Goal: Information Seeking & Learning: Compare options

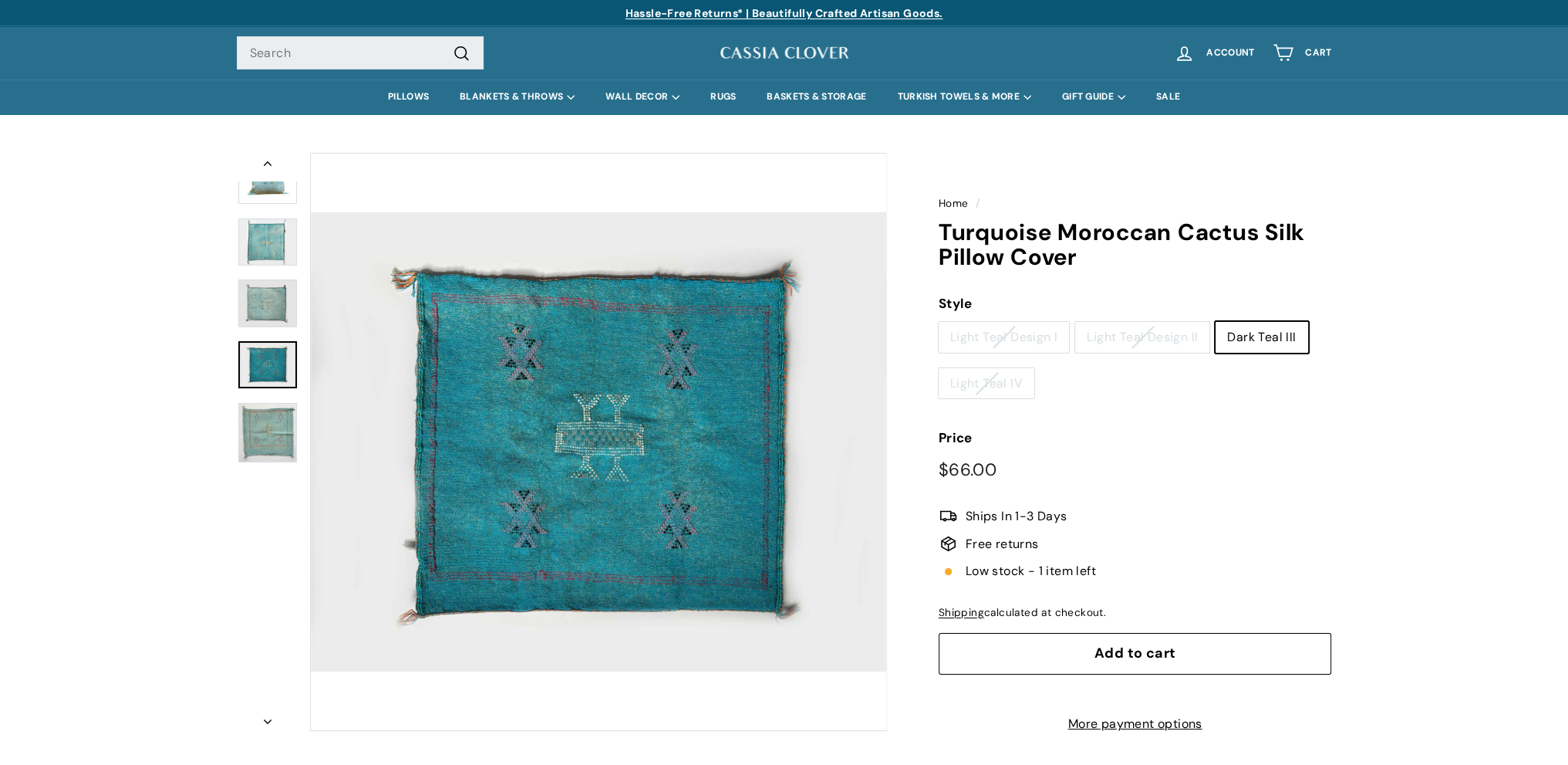
click at [264, 305] on img at bounding box center [268, 303] width 59 height 47
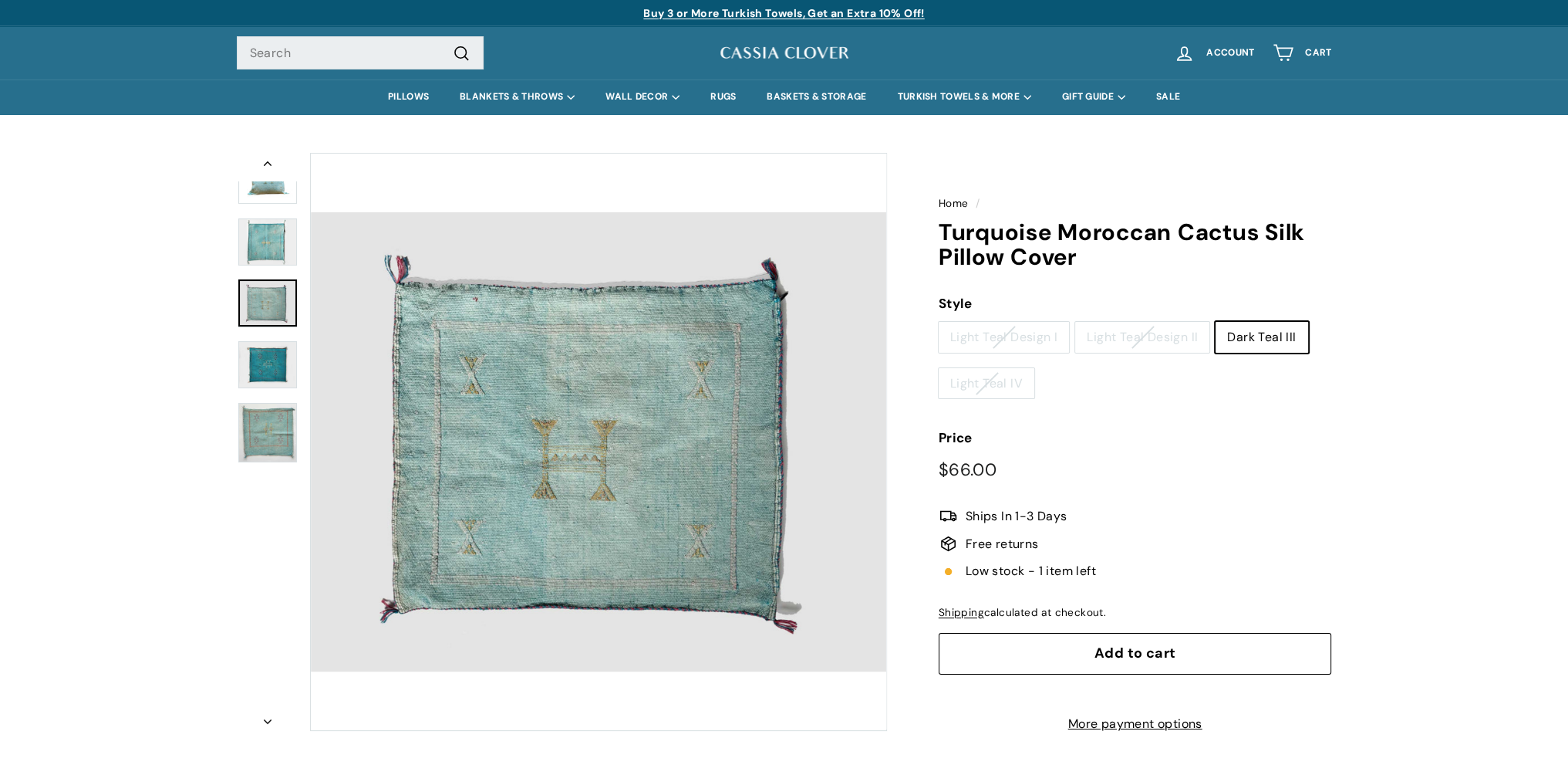
click at [251, 437] on img at bounding box center [268, 433] width 59 height 60
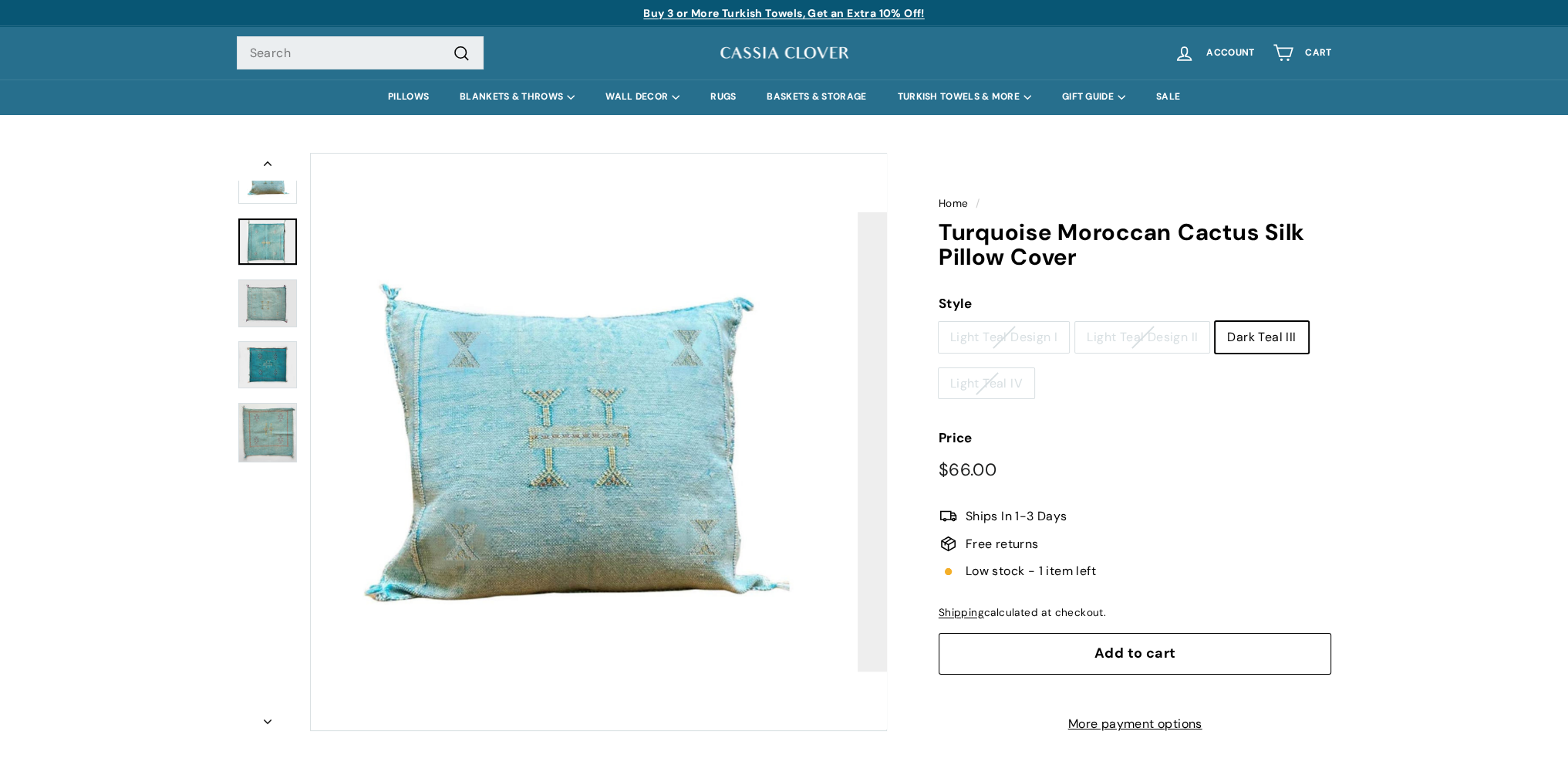
click at [260, 246] on img at bounding box center [268, 241] width 59 height 47
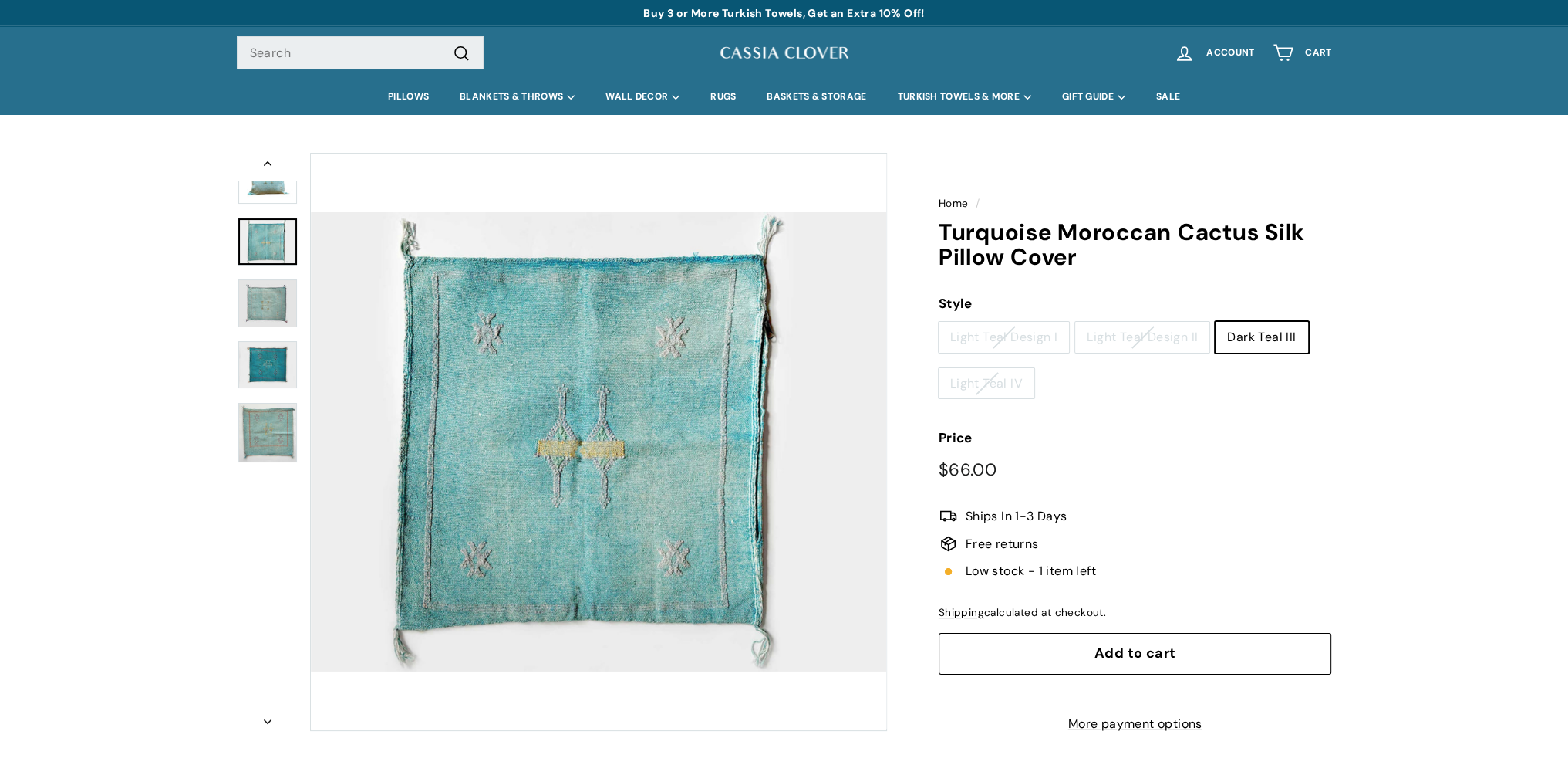
click at [264, 163] on icon "Previous" at bounding box center [267, 163] width 8 height 4
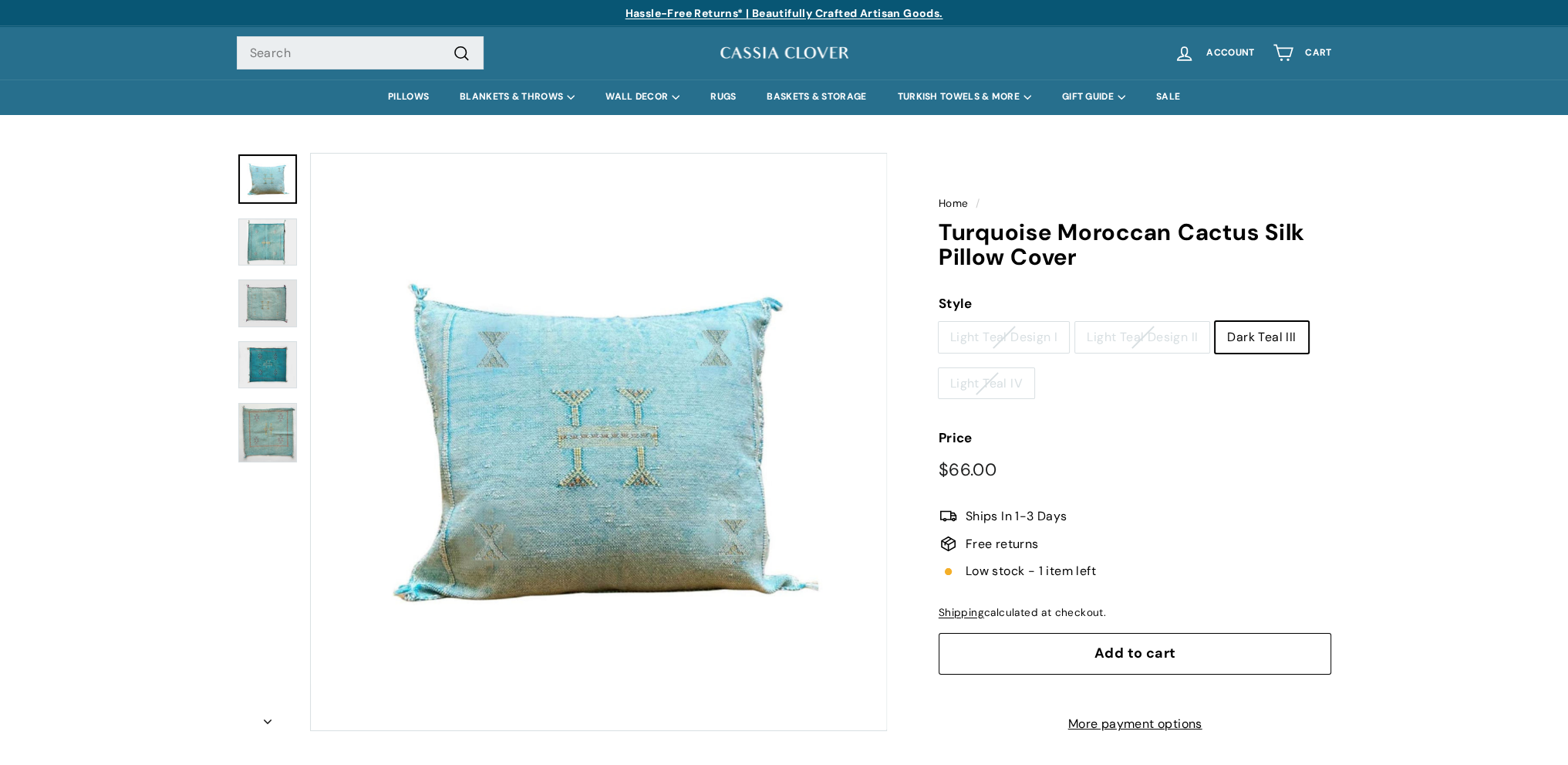
click at [1262, 335] on label "Dark Teal III" at bounding box center [1262, 337] width 92 height 31
click at [1216, 322] on input "Dark Teal III" at bounding box center [1215, 321] width 1 height 1
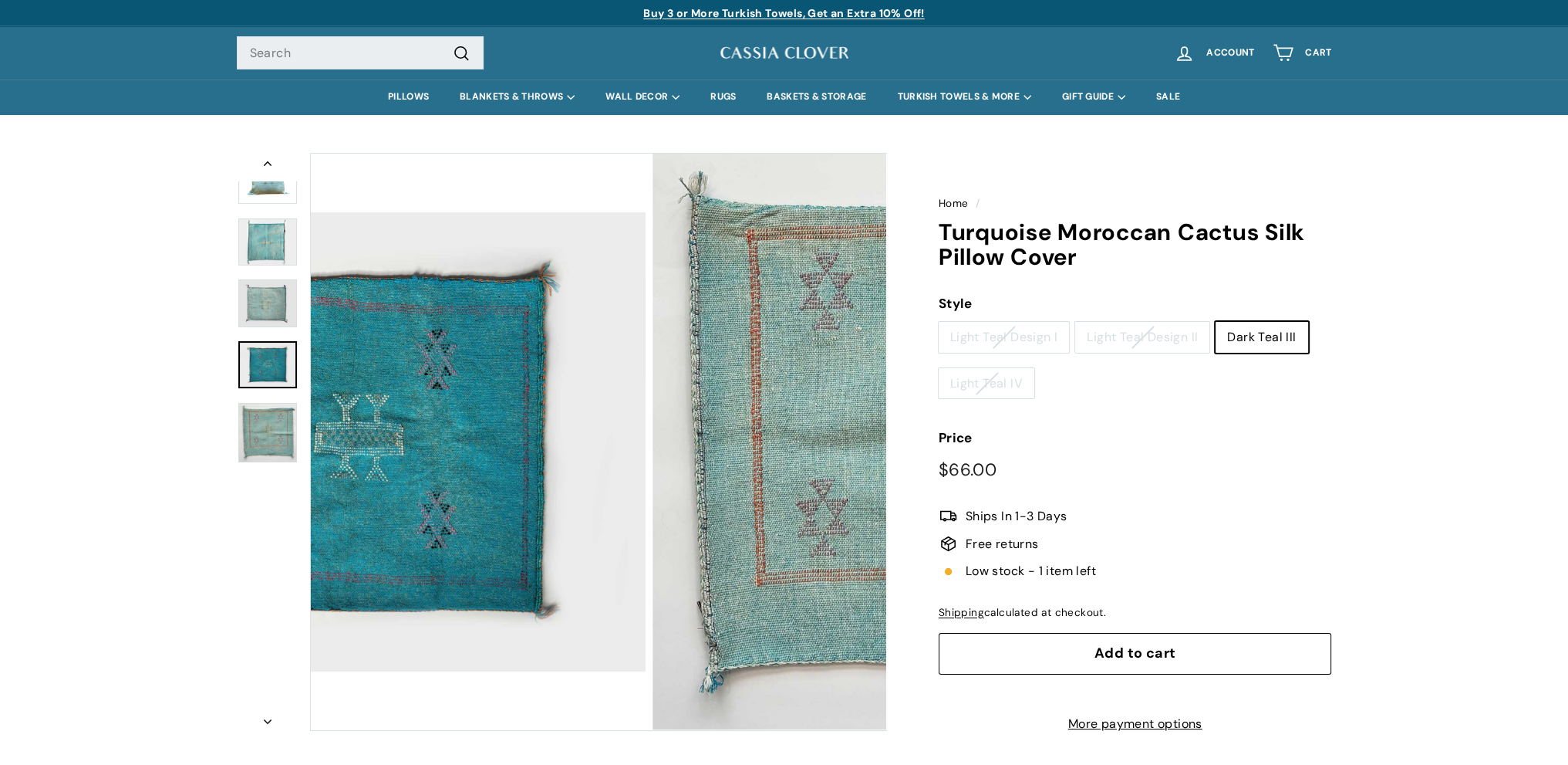
click at [280, 370] on img at bounding box center [268, 365] width 59 height 47
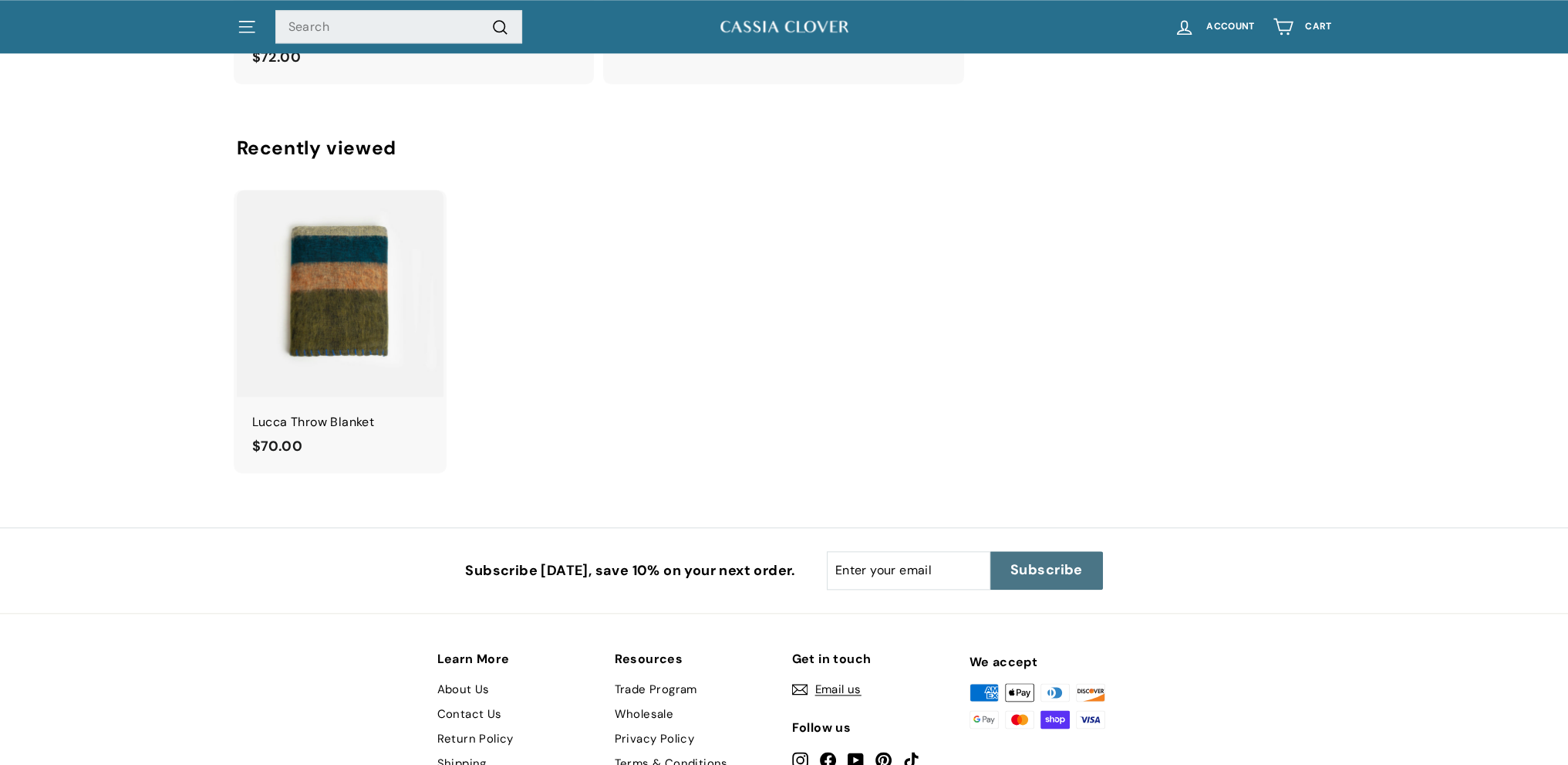
scroll to position [2442, 0]
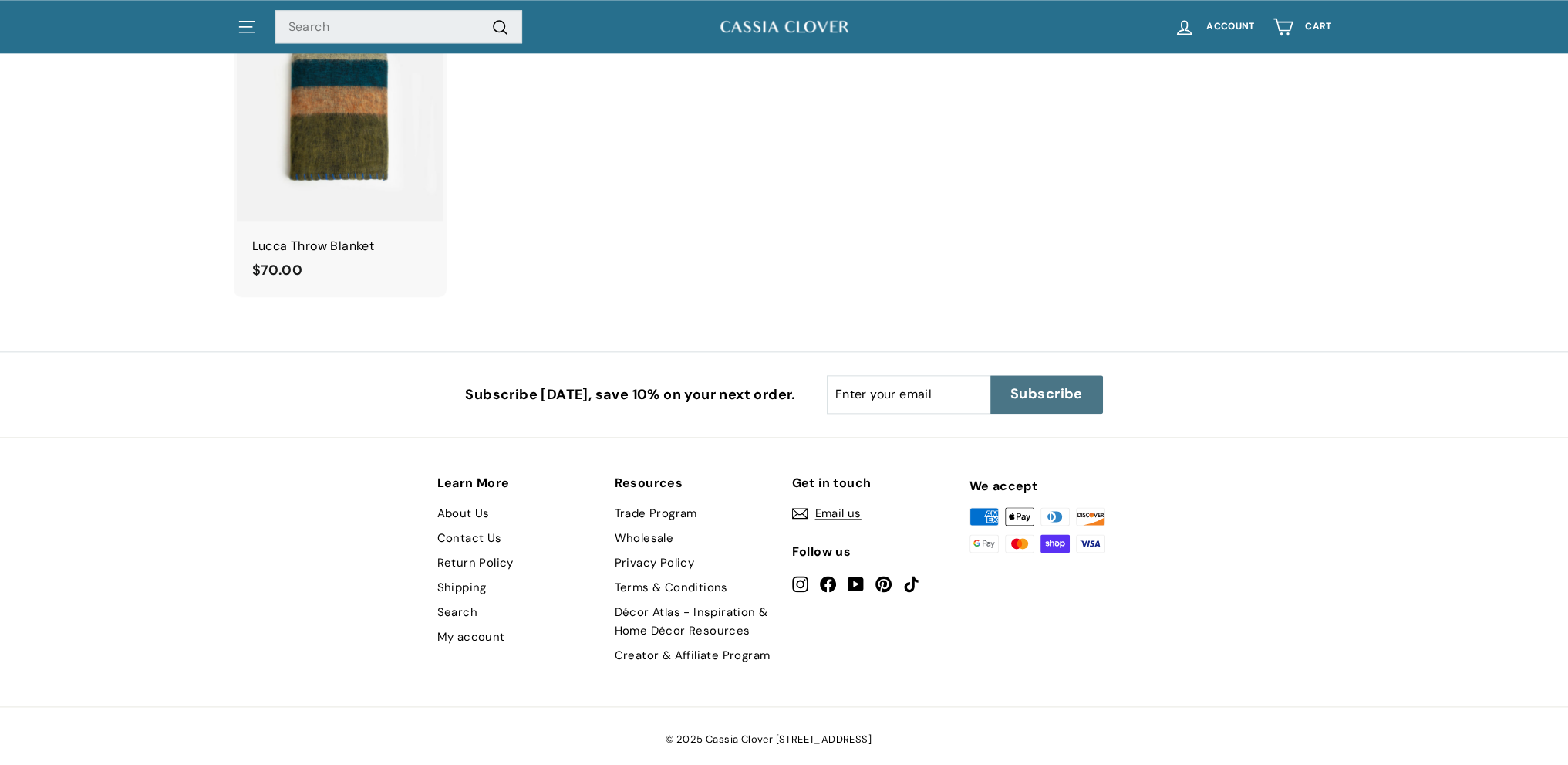
click at [460, 500] on link "About Us" at bounding box center [463, 513] width 53 height 25
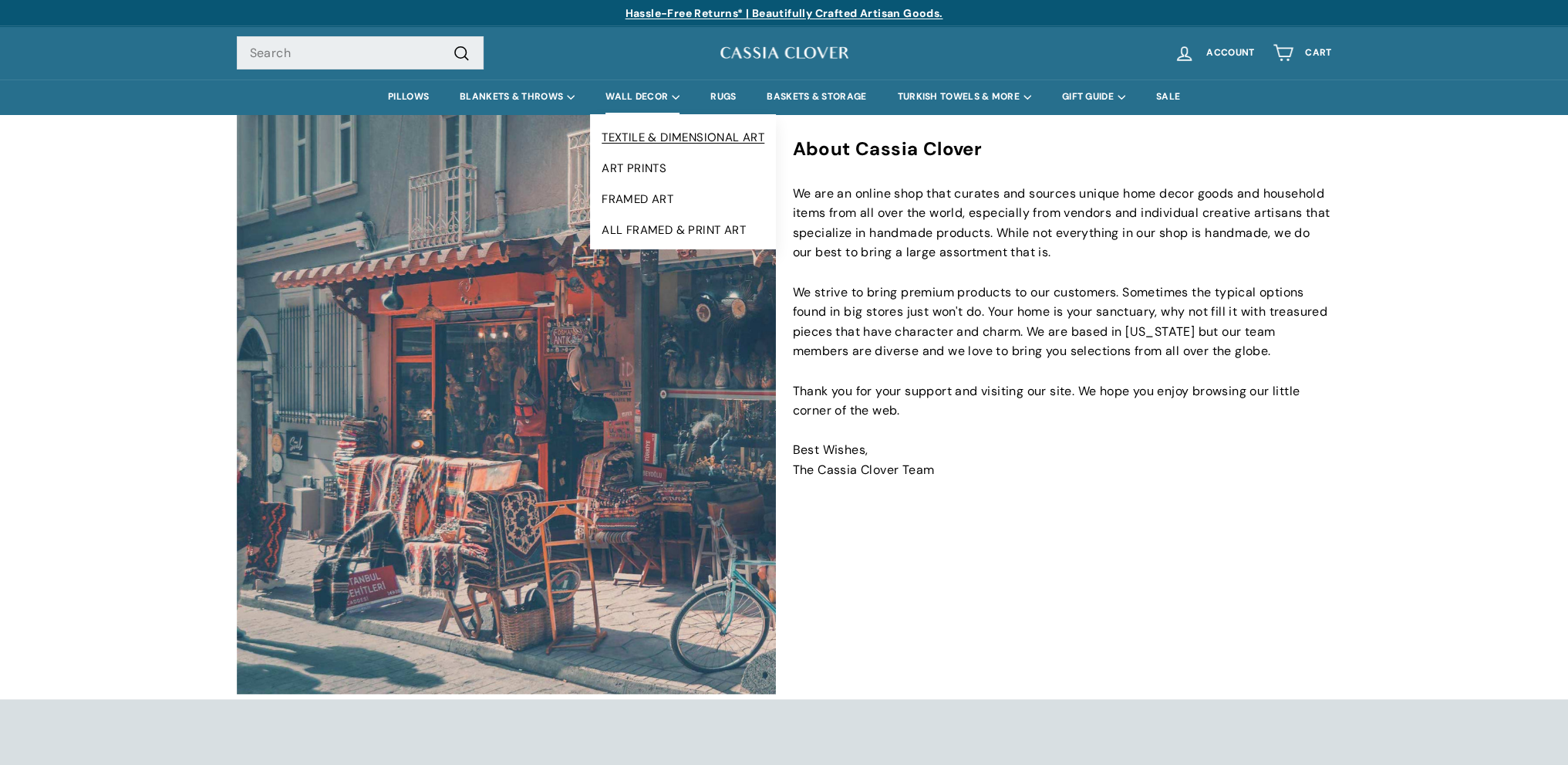
click at [662, 139] on link "TEXTILE & DIMENSIONAL ART" at bounding box center [683, 137] width 186 height 31
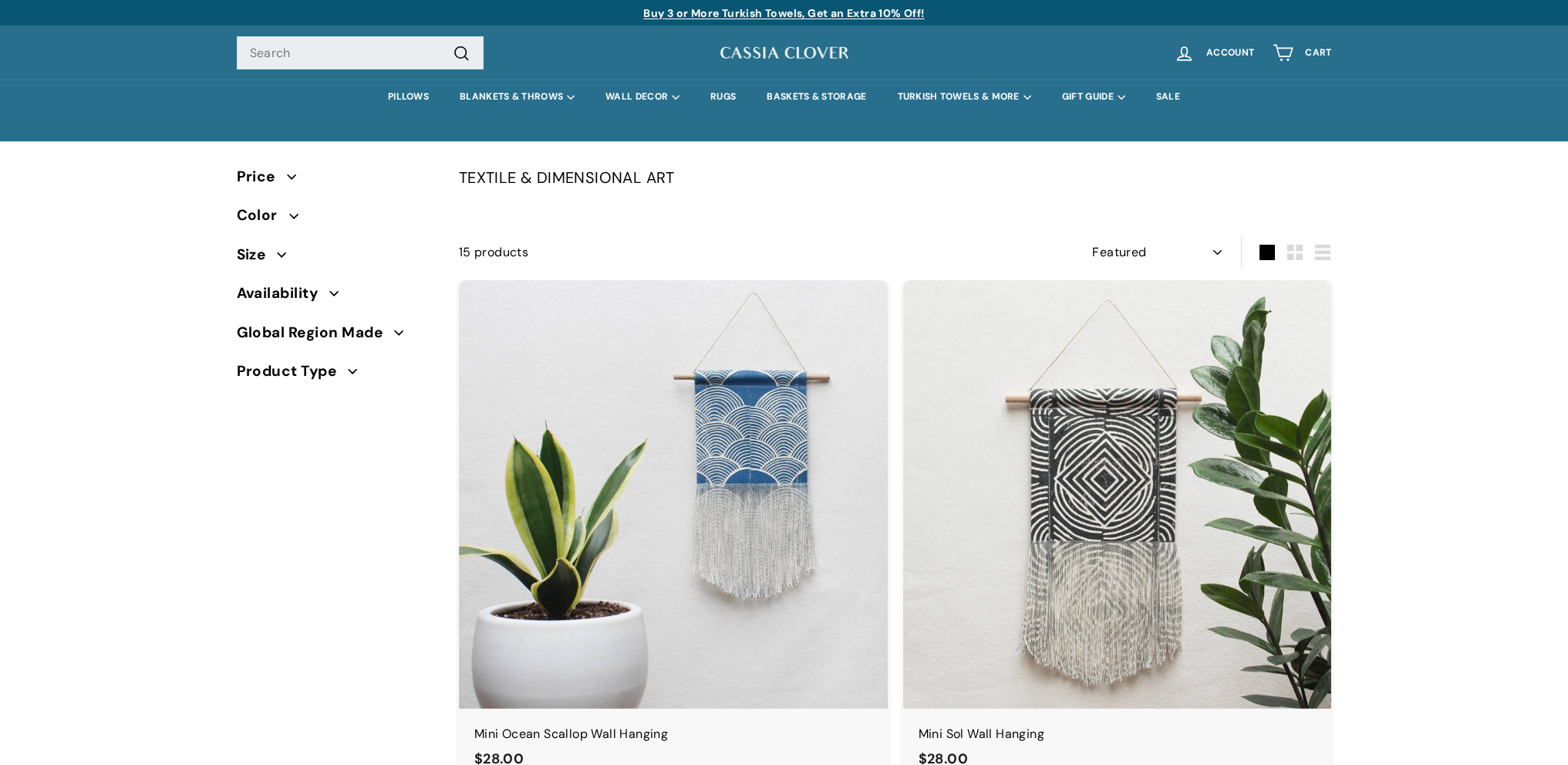
select select "manual"
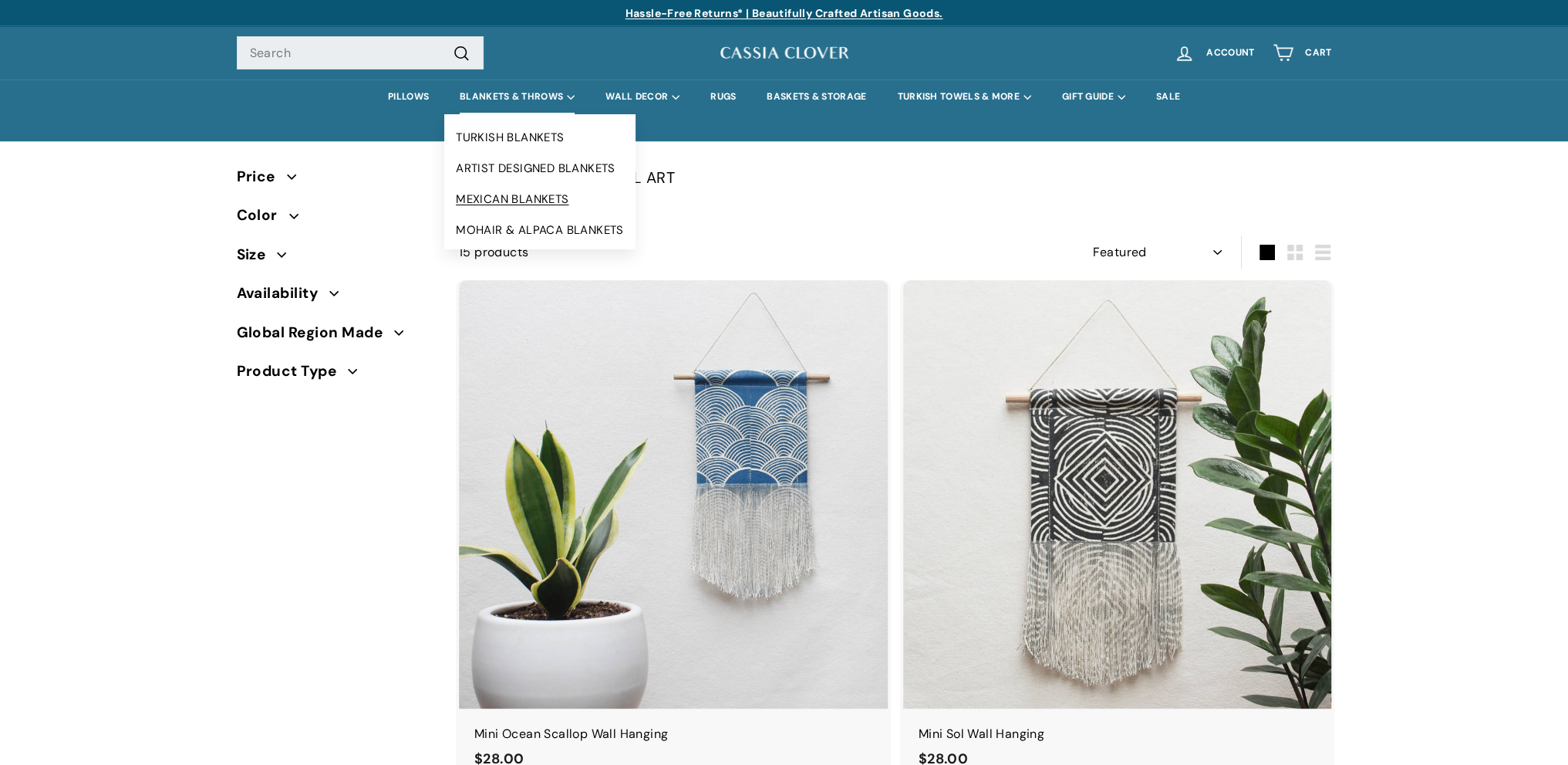
click at [542, 197] on link "MEXICAN BLANKETS" at bounding box center [540, 198] width 191 height 31
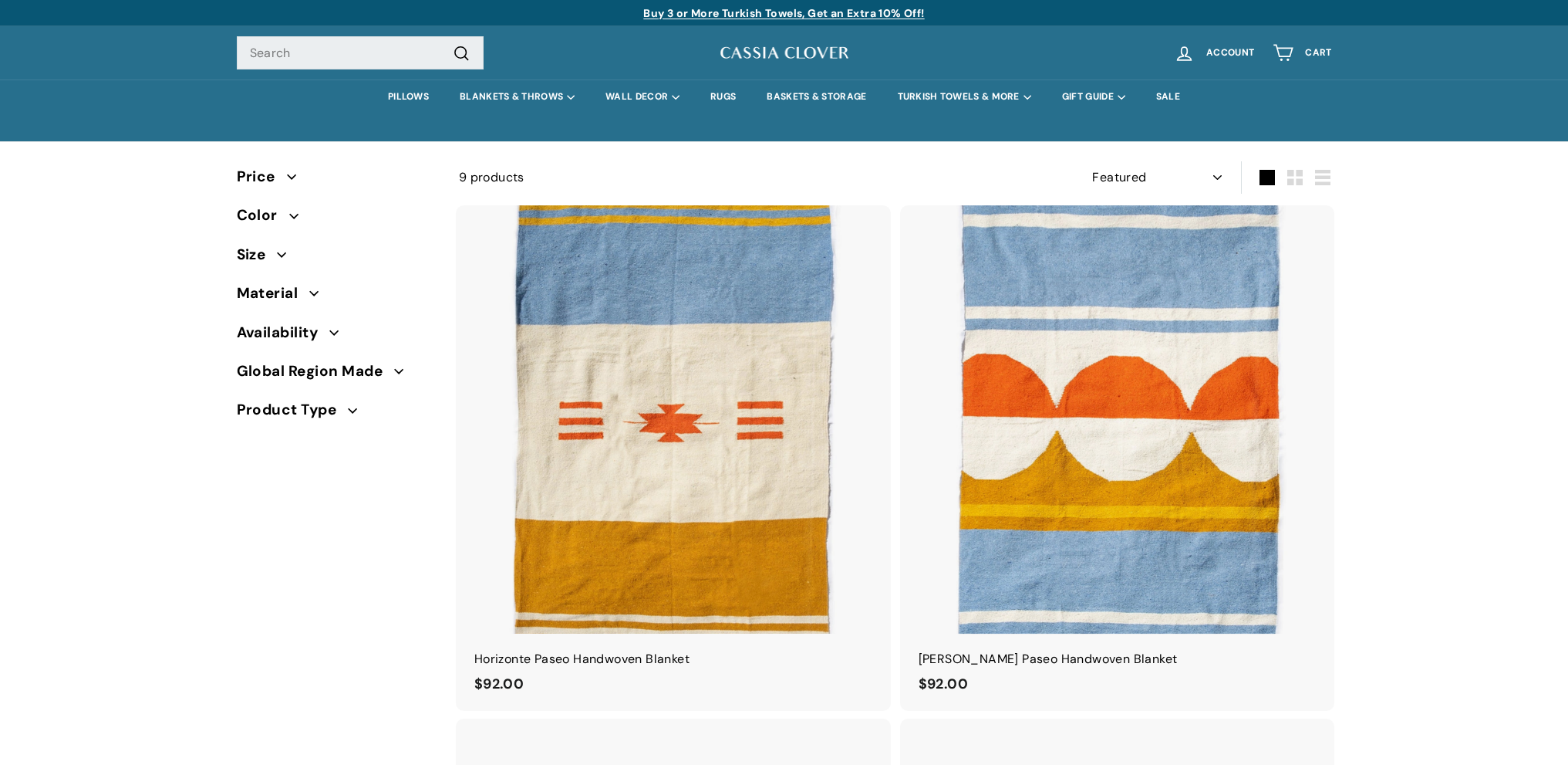
select select "manual"
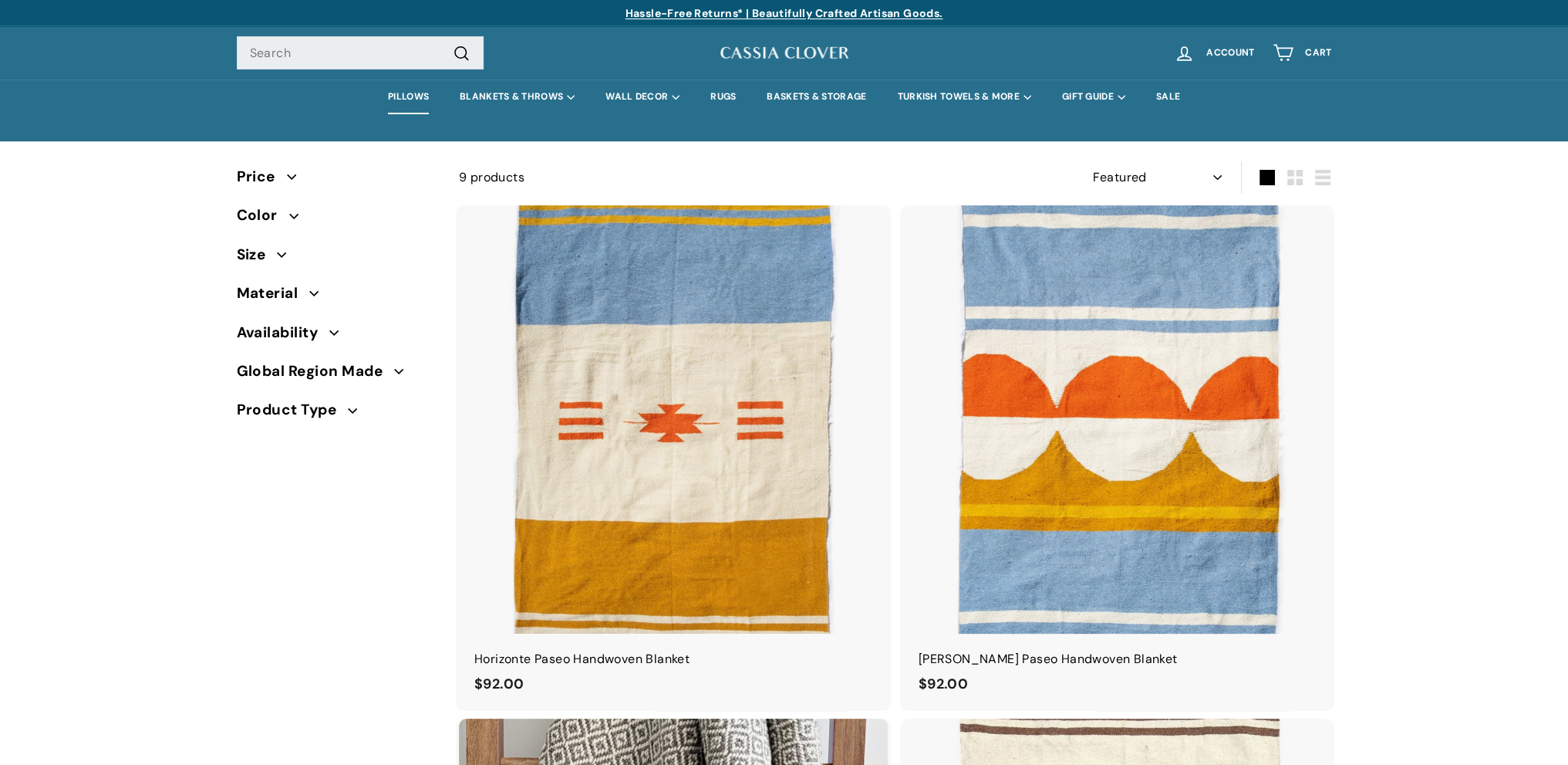
click at [407, 95] on link "PILLOWS" at bounding box center [408, 97] width 71 height 35
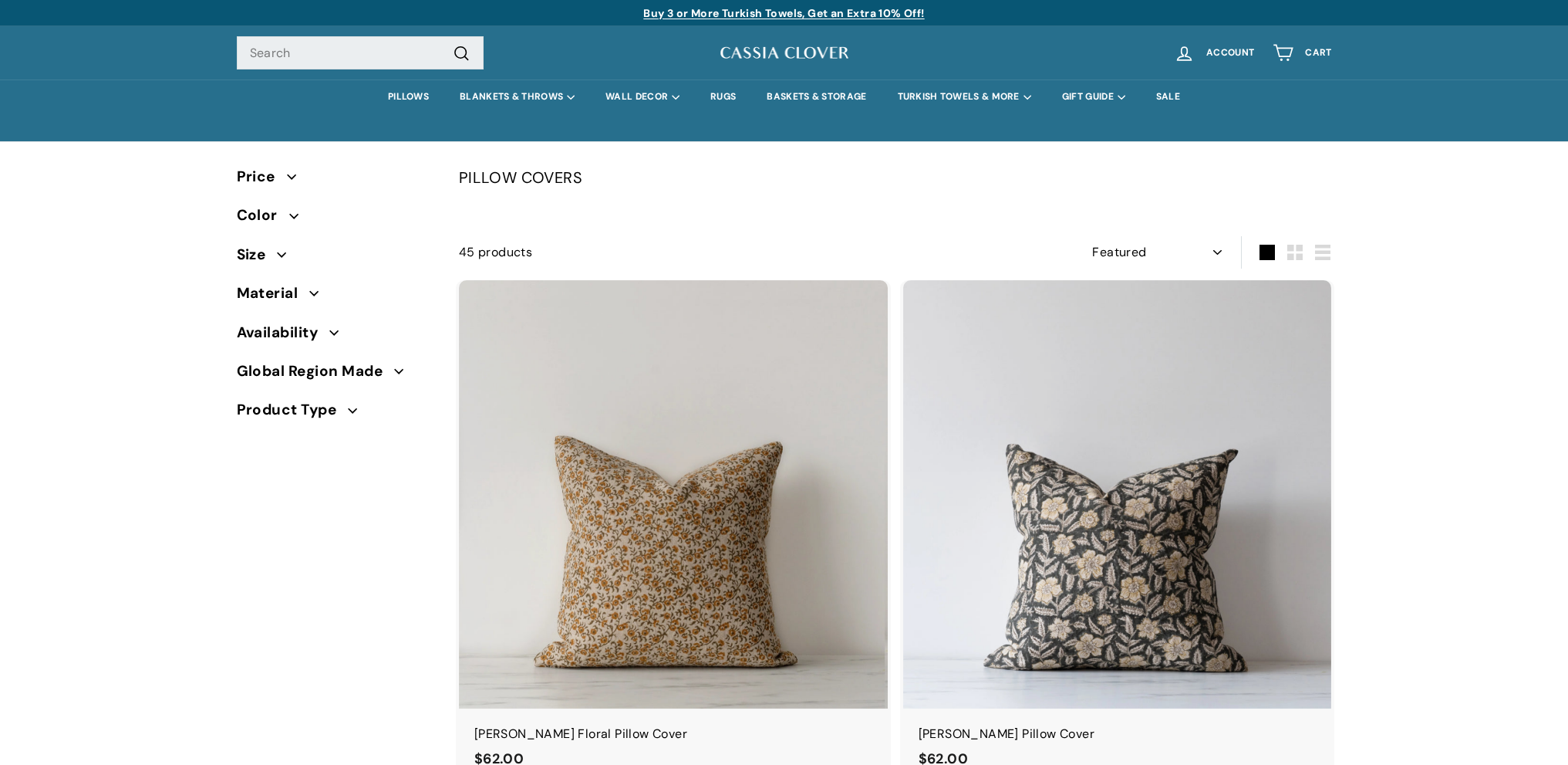
select select "manual"
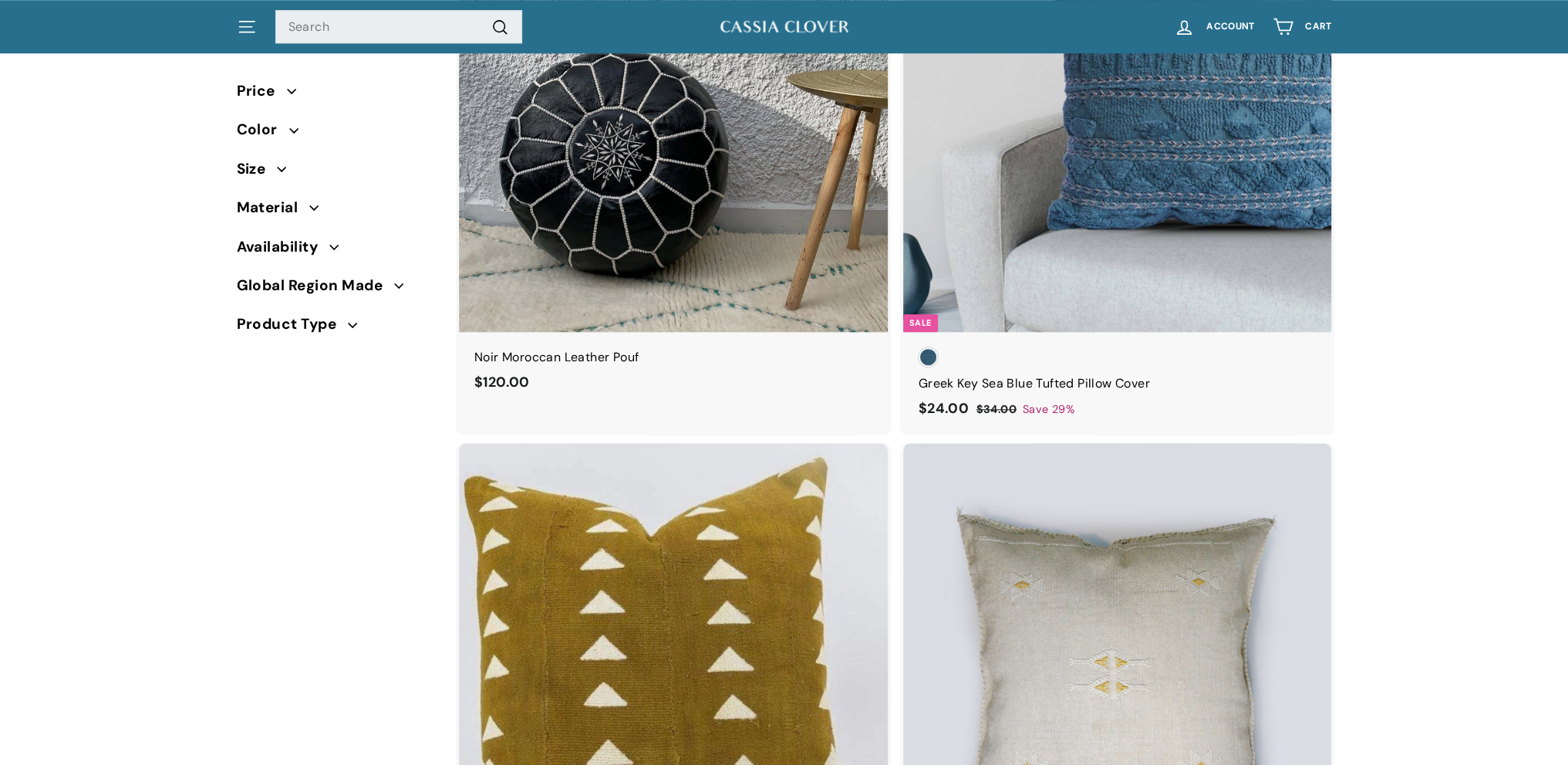
scroll to position [9644, 0]
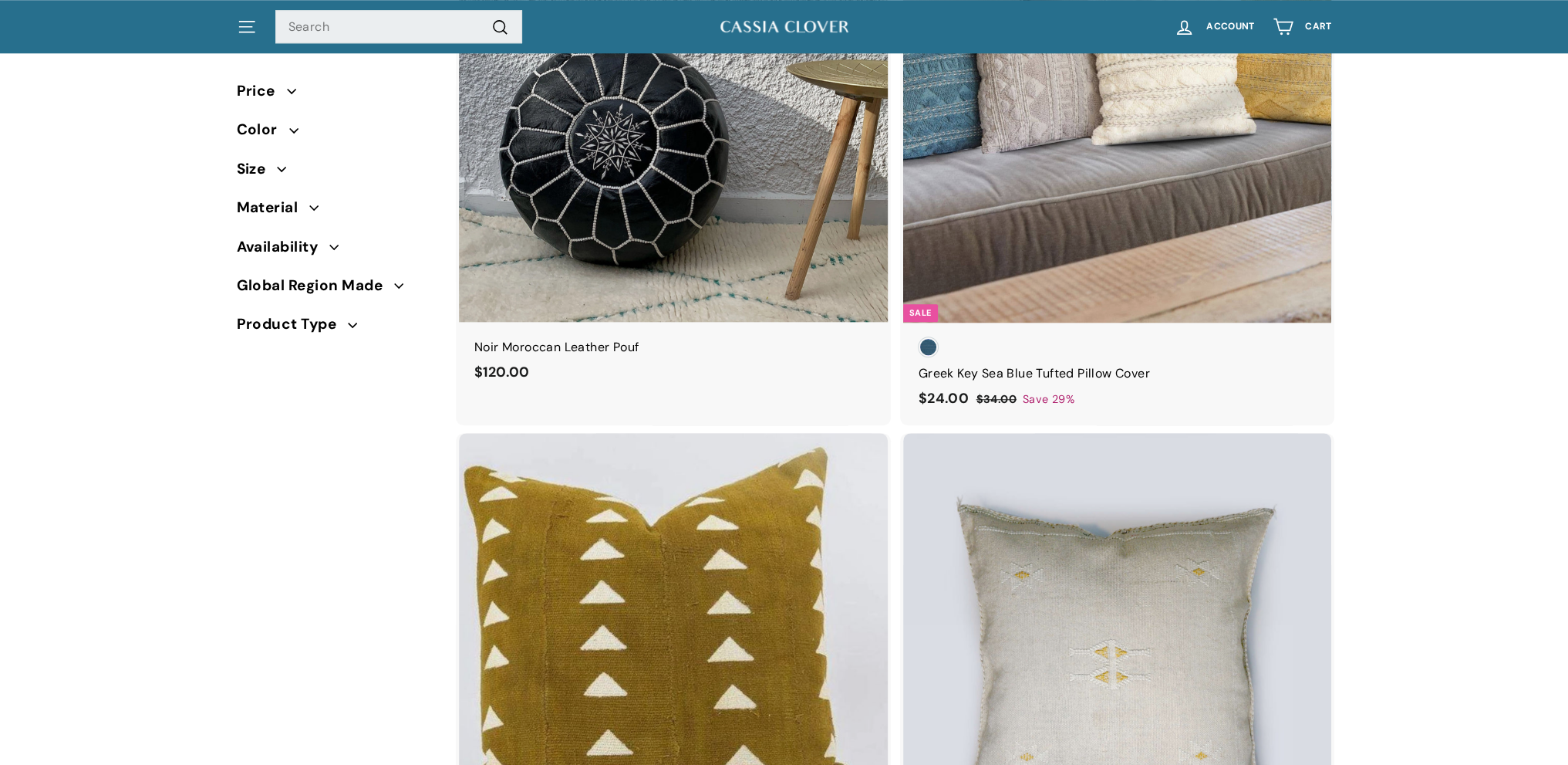
click at [1178, 193] on div at bounding box center [1118, 108] width 431 height 431
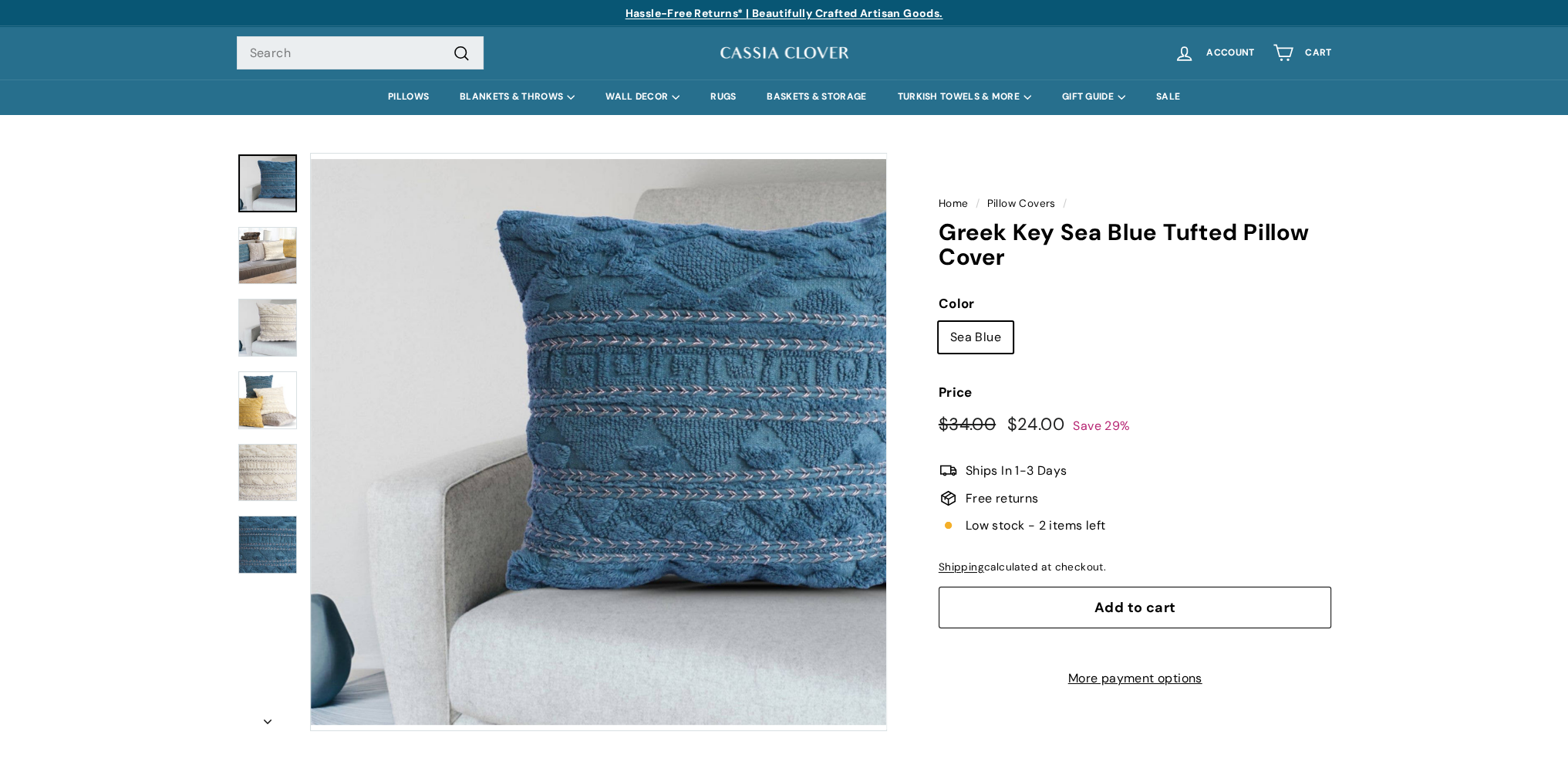
click at [273, 382] on img at bounding box center [268, 399] width 59 height 58
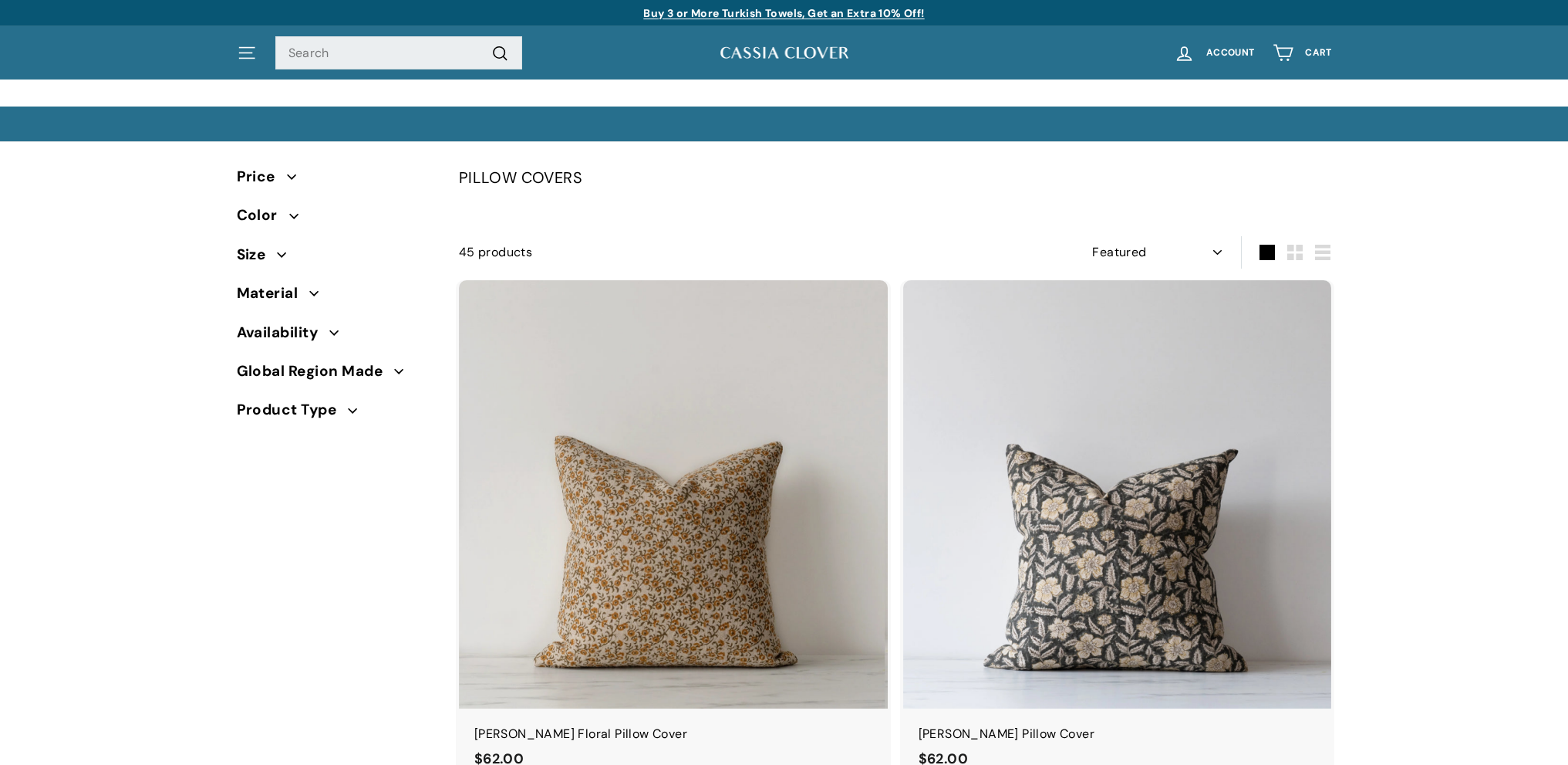
select select "manual"
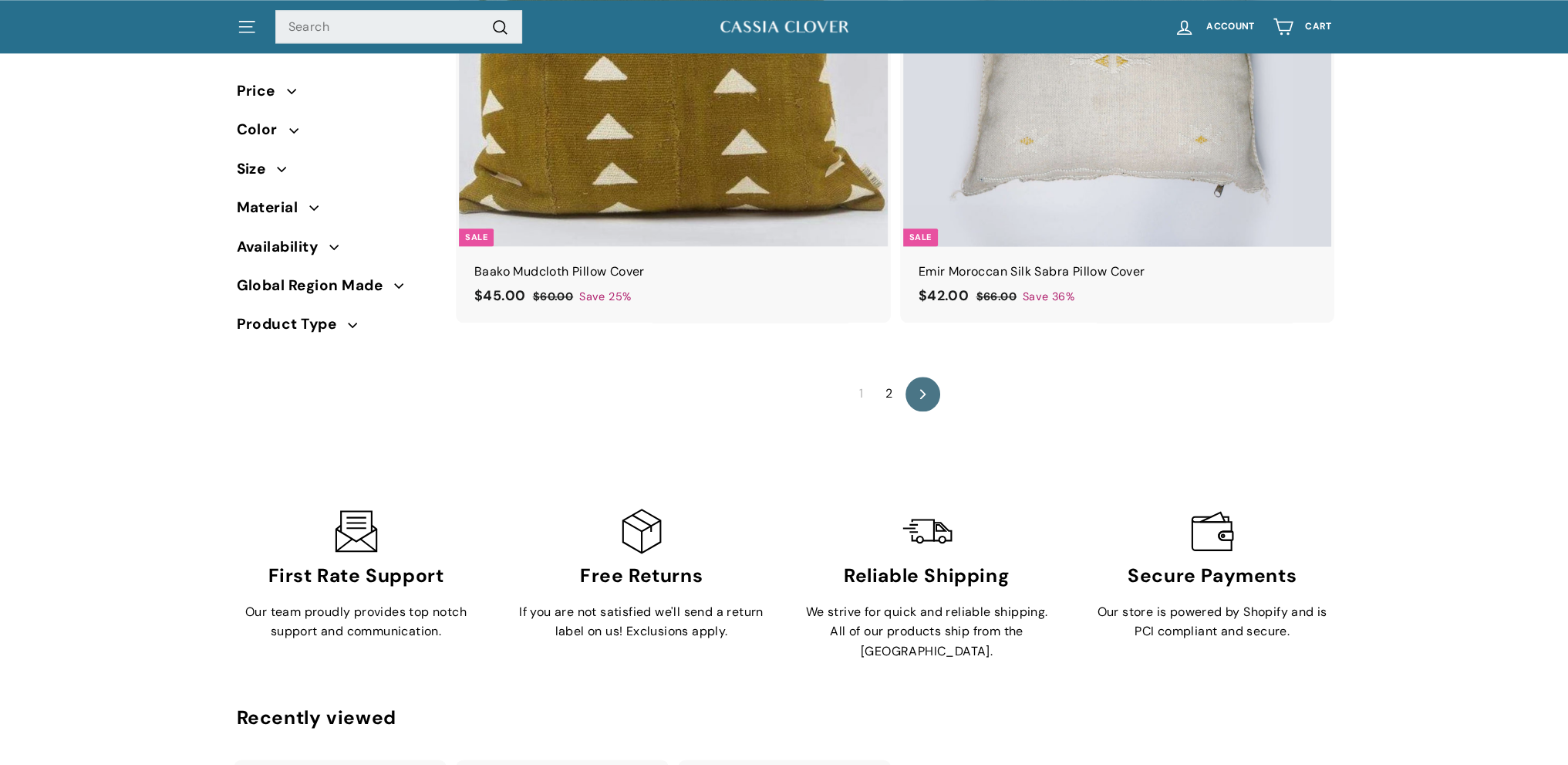
scroll to position [10261, 0]
click at [924, 387] on icon at bounding box center [922, 392] width 6 height 11
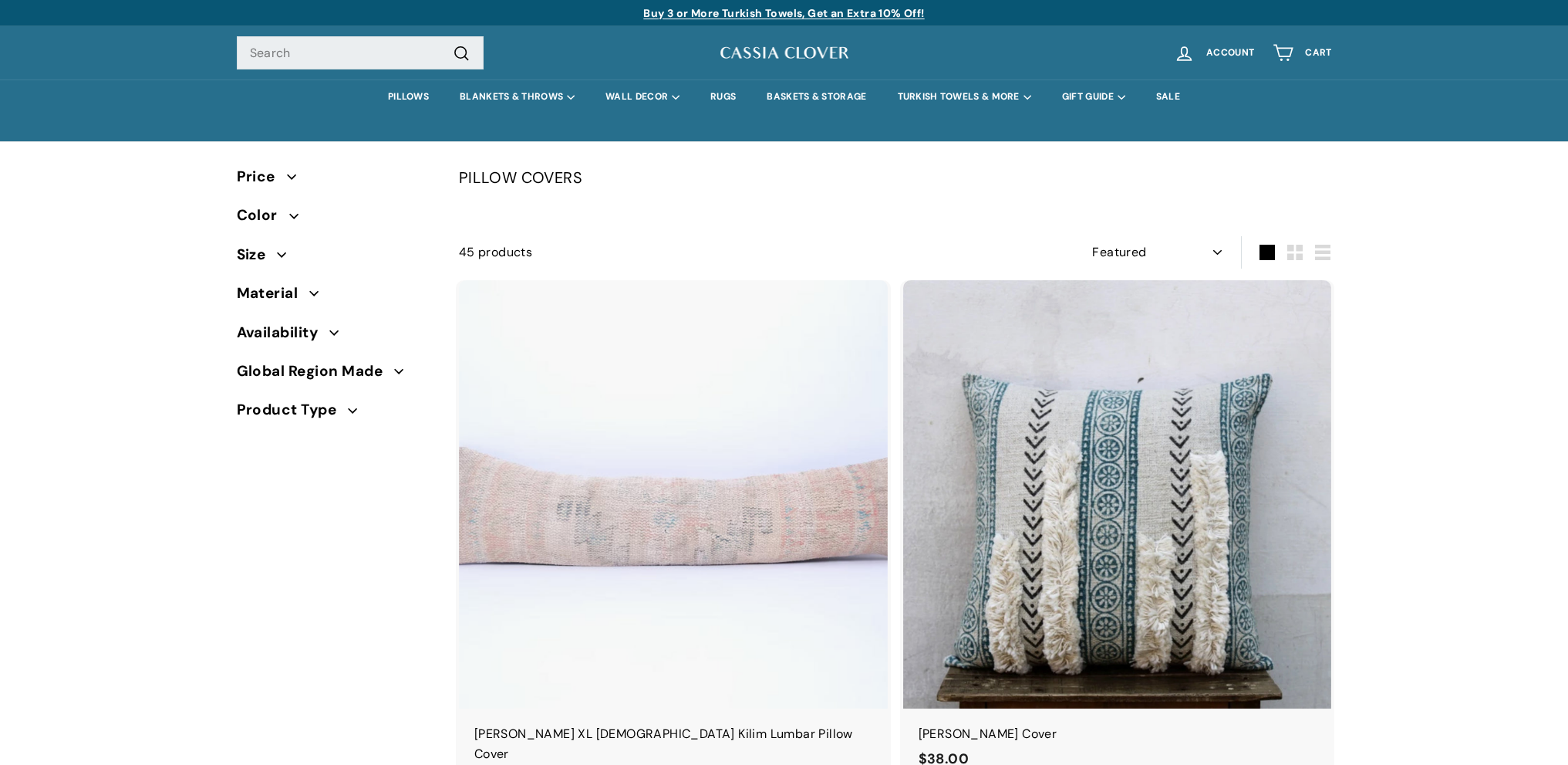
select select "manual"
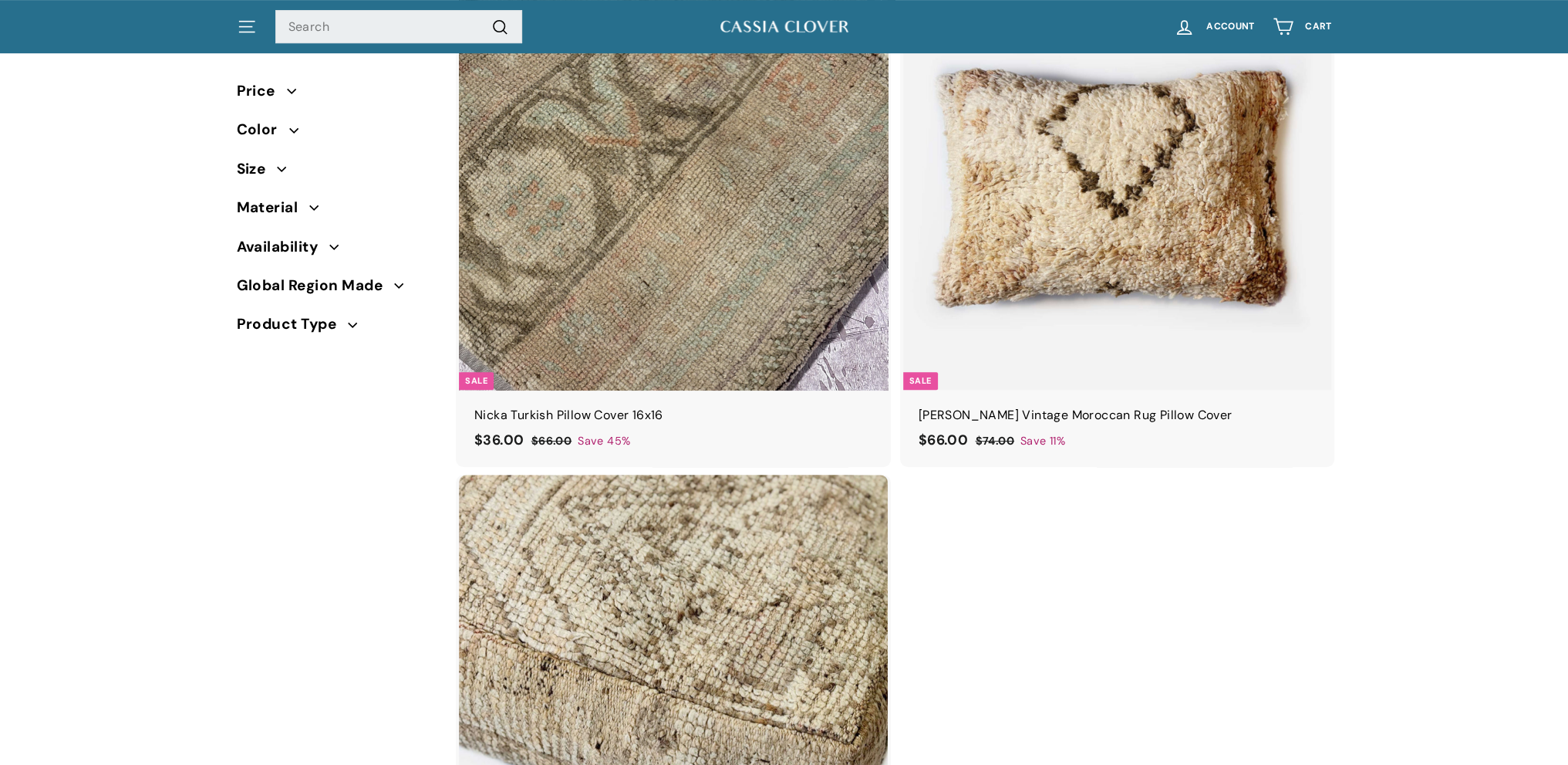
scroll to position [849, 0]
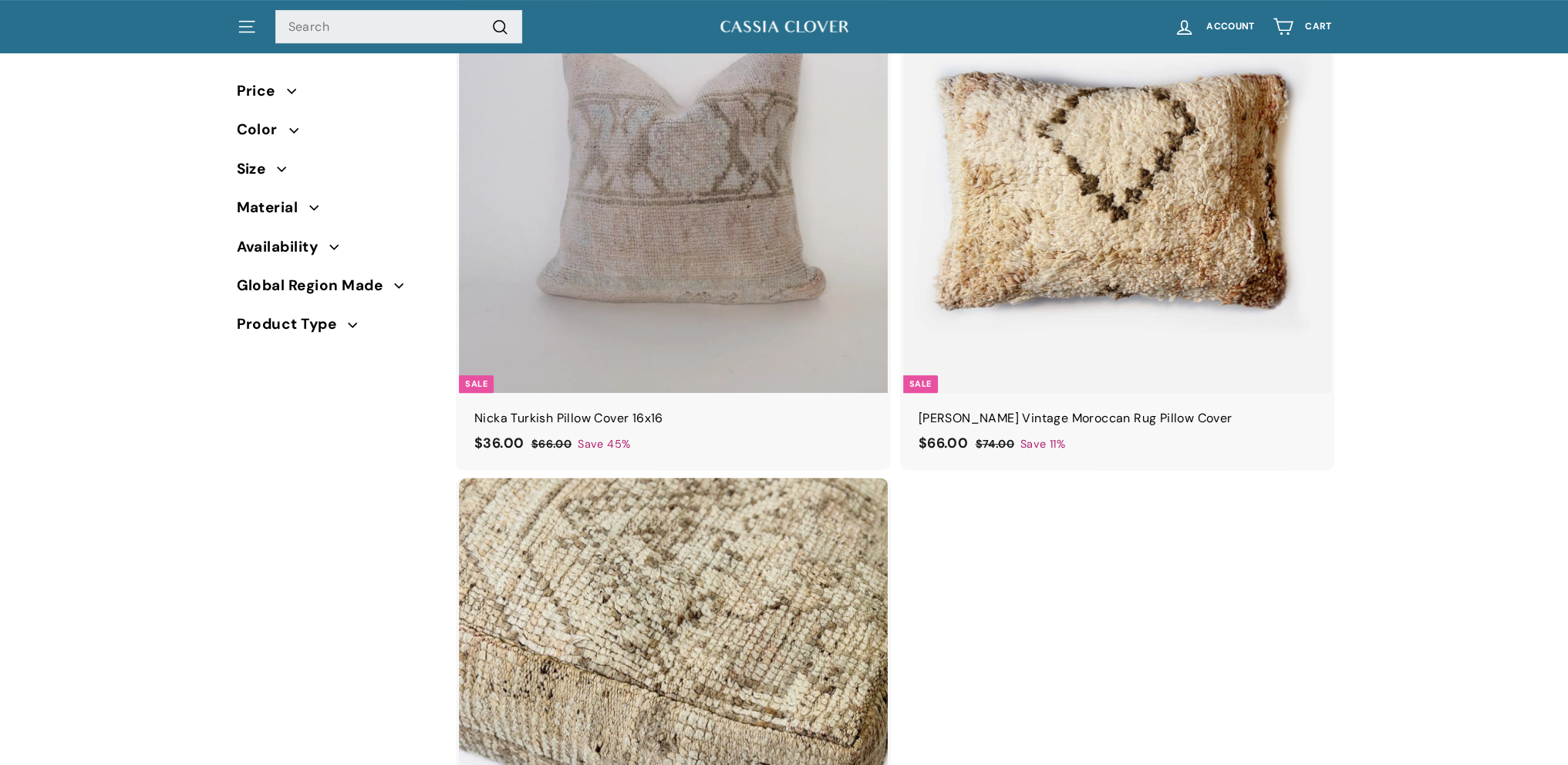
click at [381, 284] on span "Global Region Made" at bounding box center [315, 285] width 158 height 23
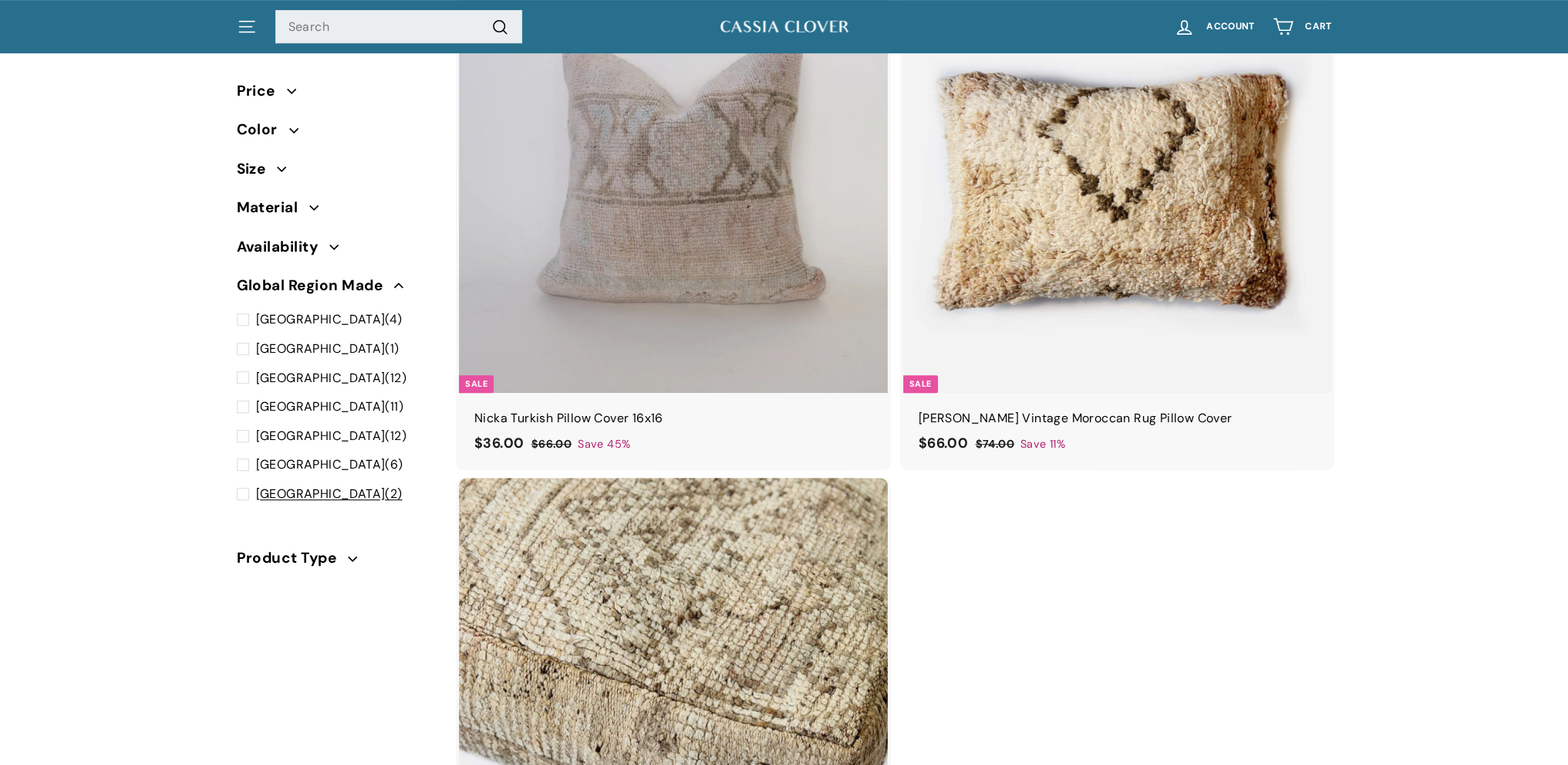
click at [246, 494] on span at bounding box center [247, 493] width 20 height 20
click at [246, 483] on input "USA (2)" at bounding box center [241, 483] width 10 height 0
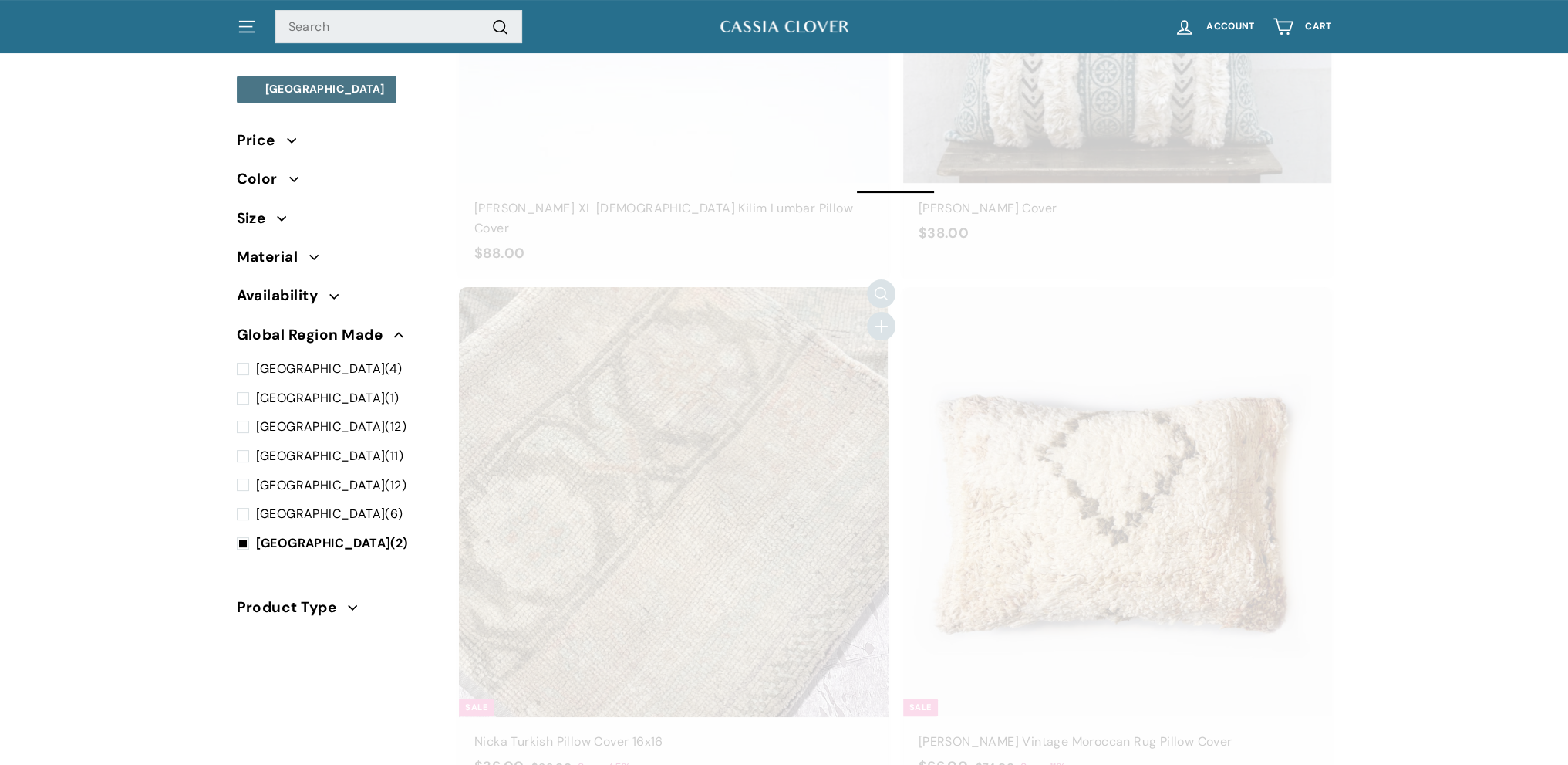
scroll to position [64, 0]
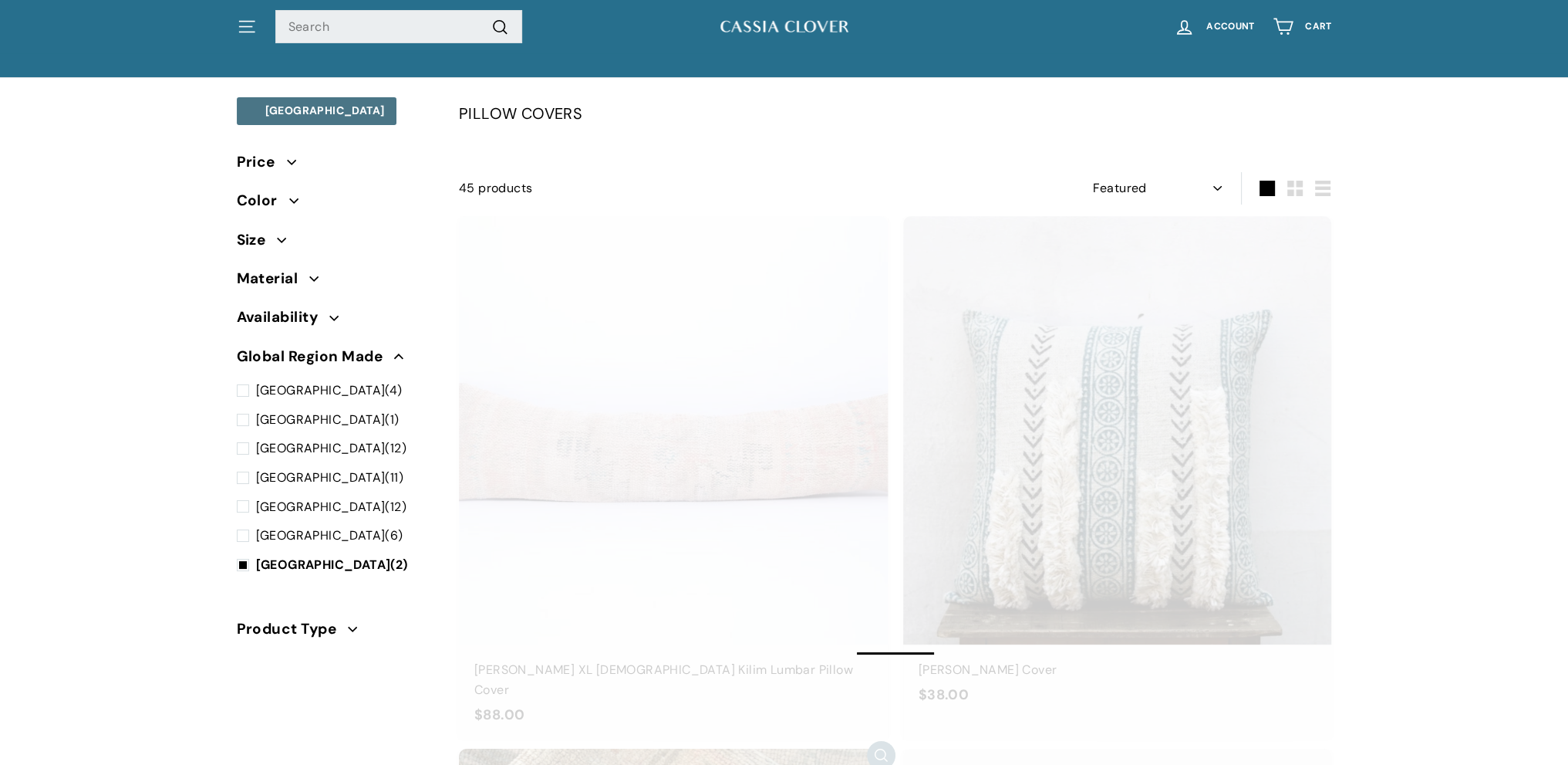
select select "manual"
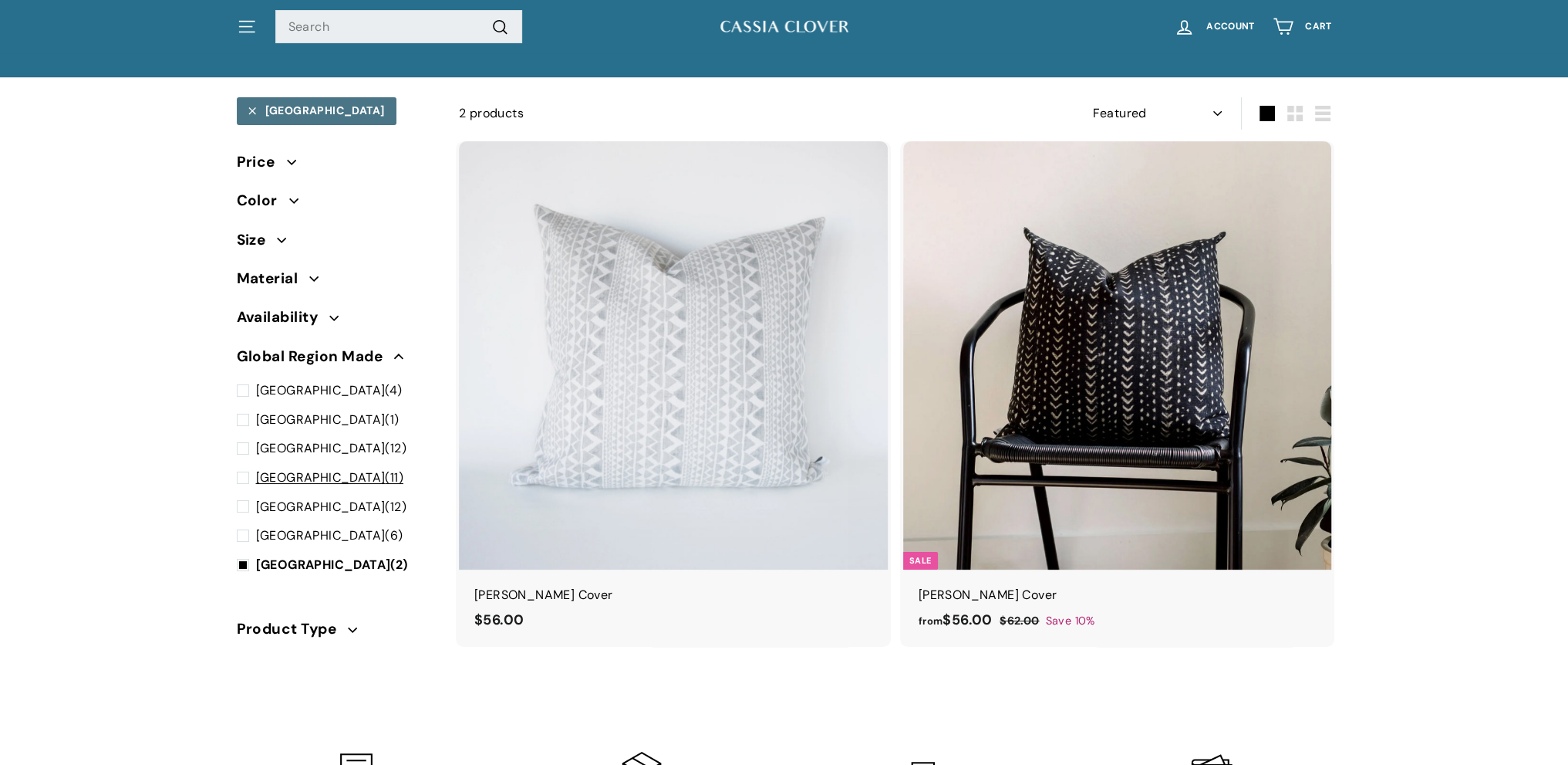
click at [242, 477] on span at bounding box center [247, 477] width 20 height 20
click at [242, 467] on input "Morocco (11)" at bounding box center [241, 467] width 10 height 0
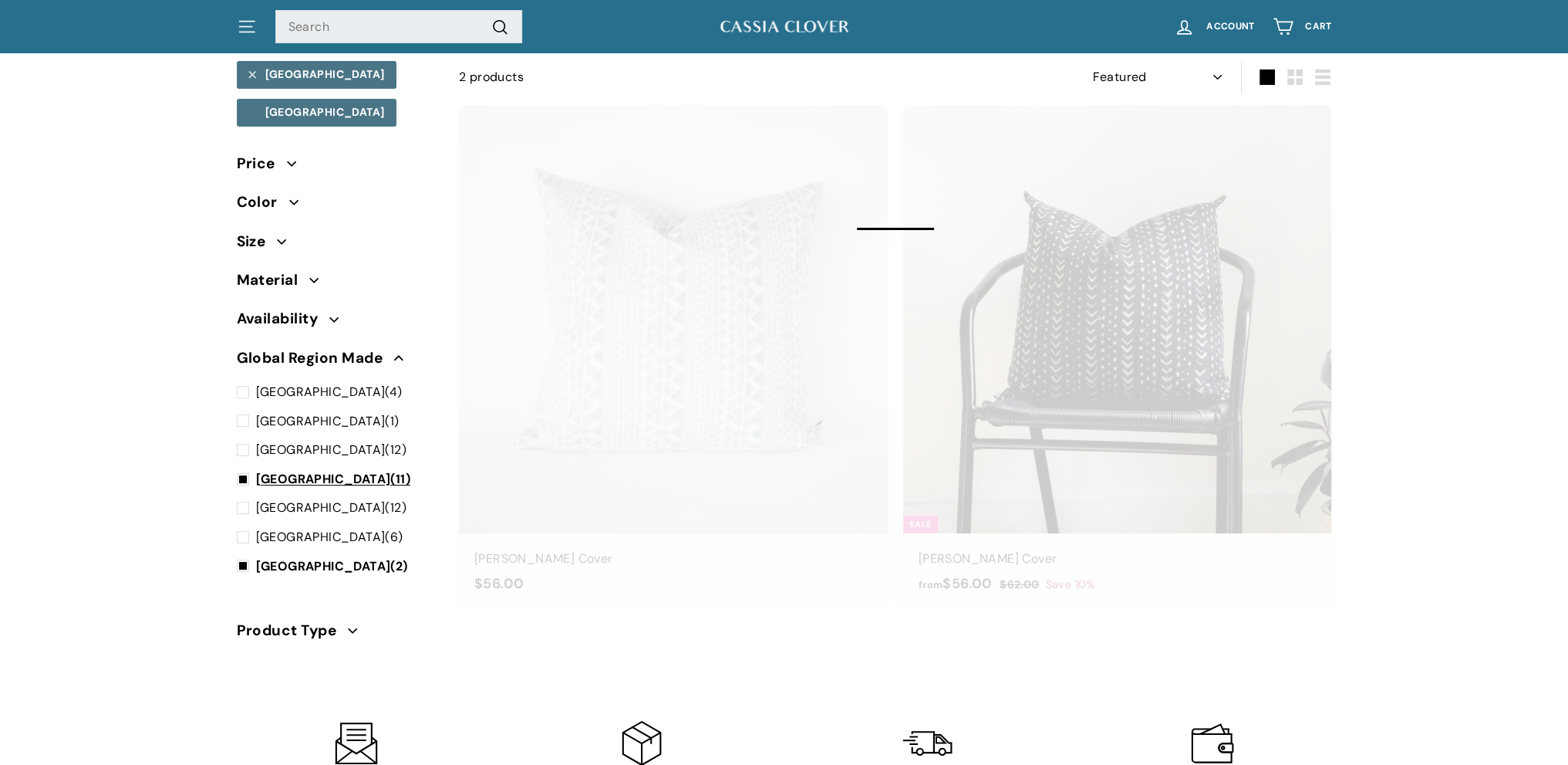
select select "manual"
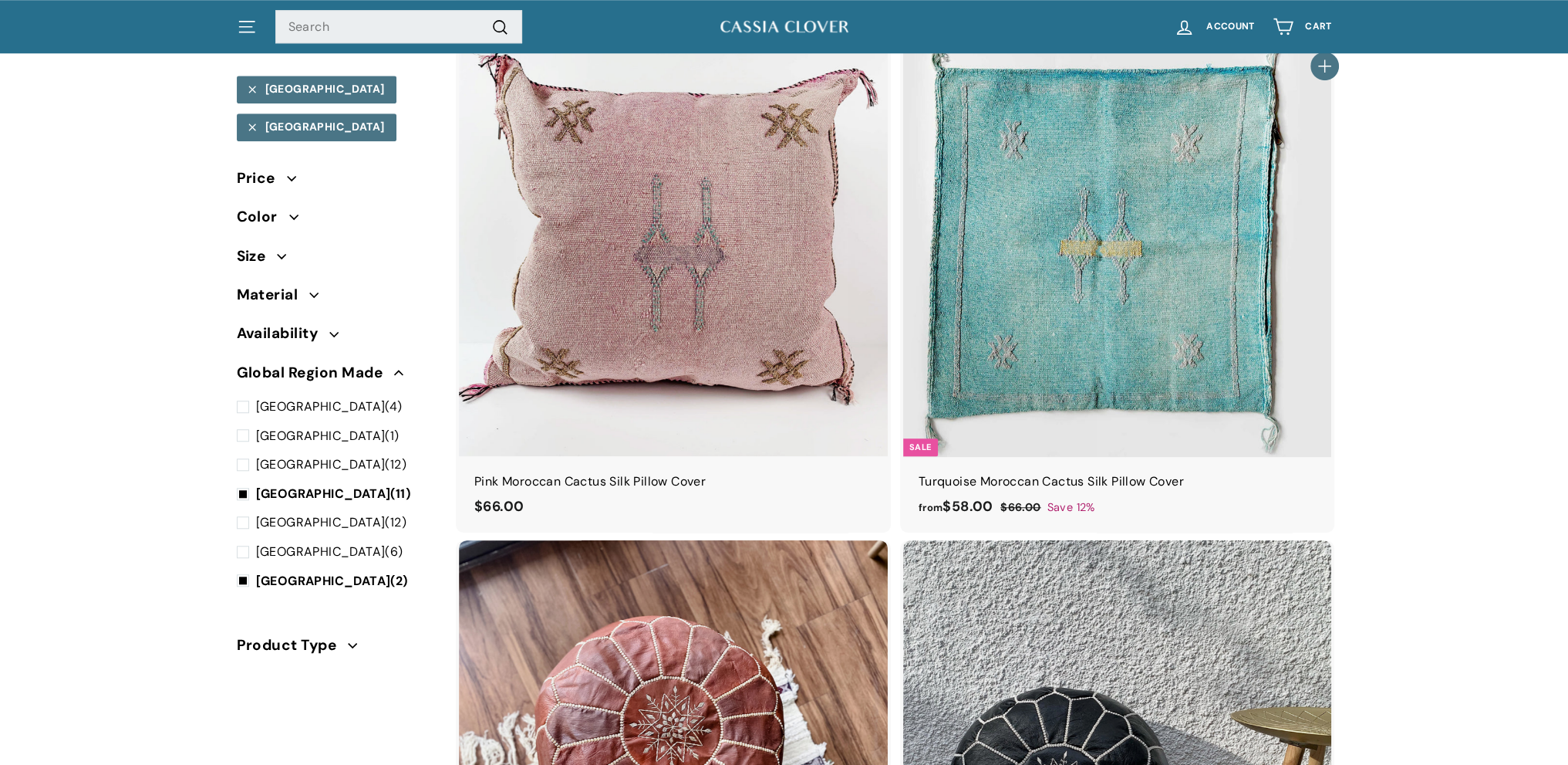
scroll to position [1412, 0]
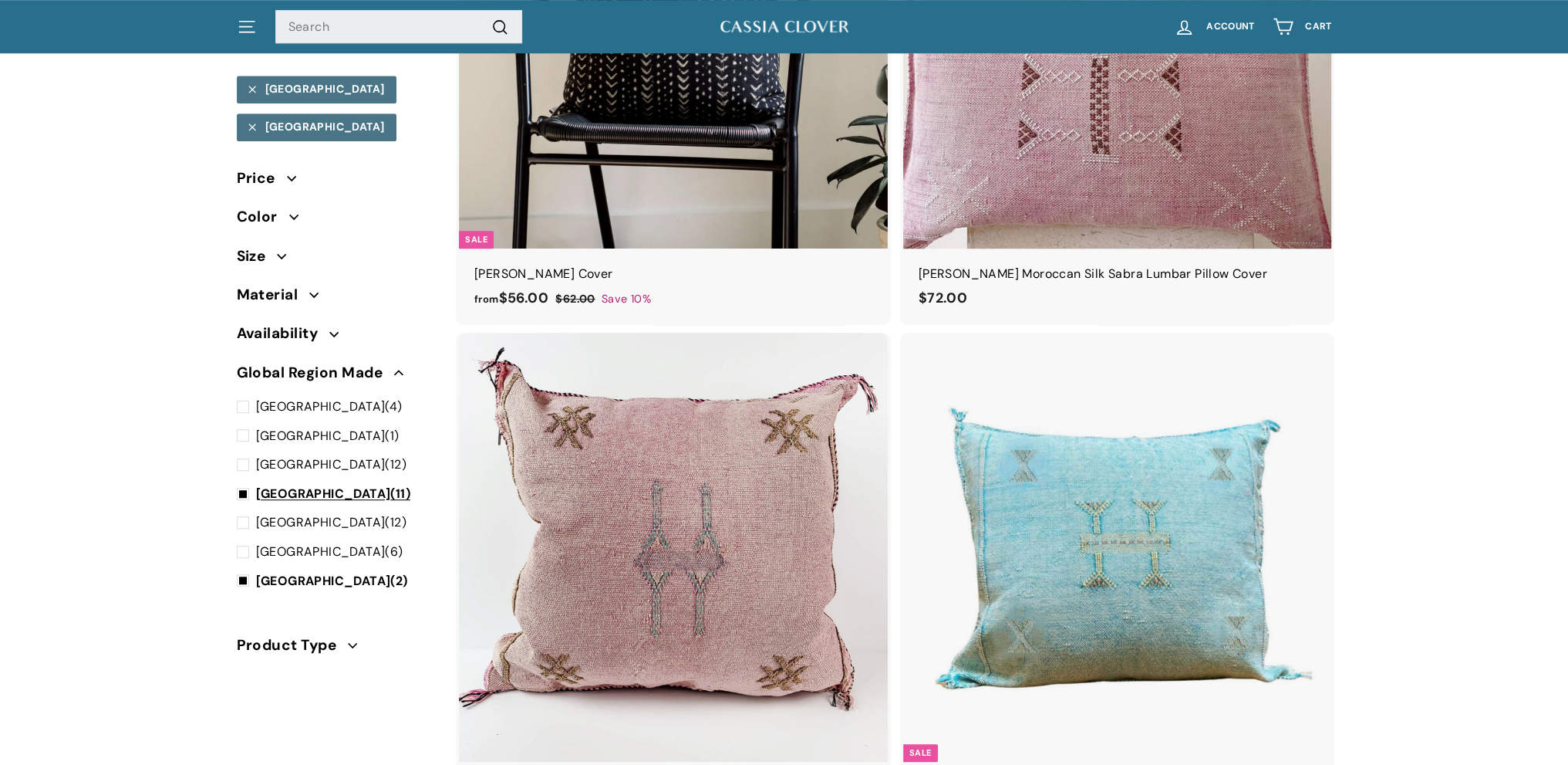
click at [240, 483] on span at bounding box center [247, 493] width 20 height 20
click at [240, 483] on input "Morocco (11)" at bounding box center [241, 483] width 10 height 0
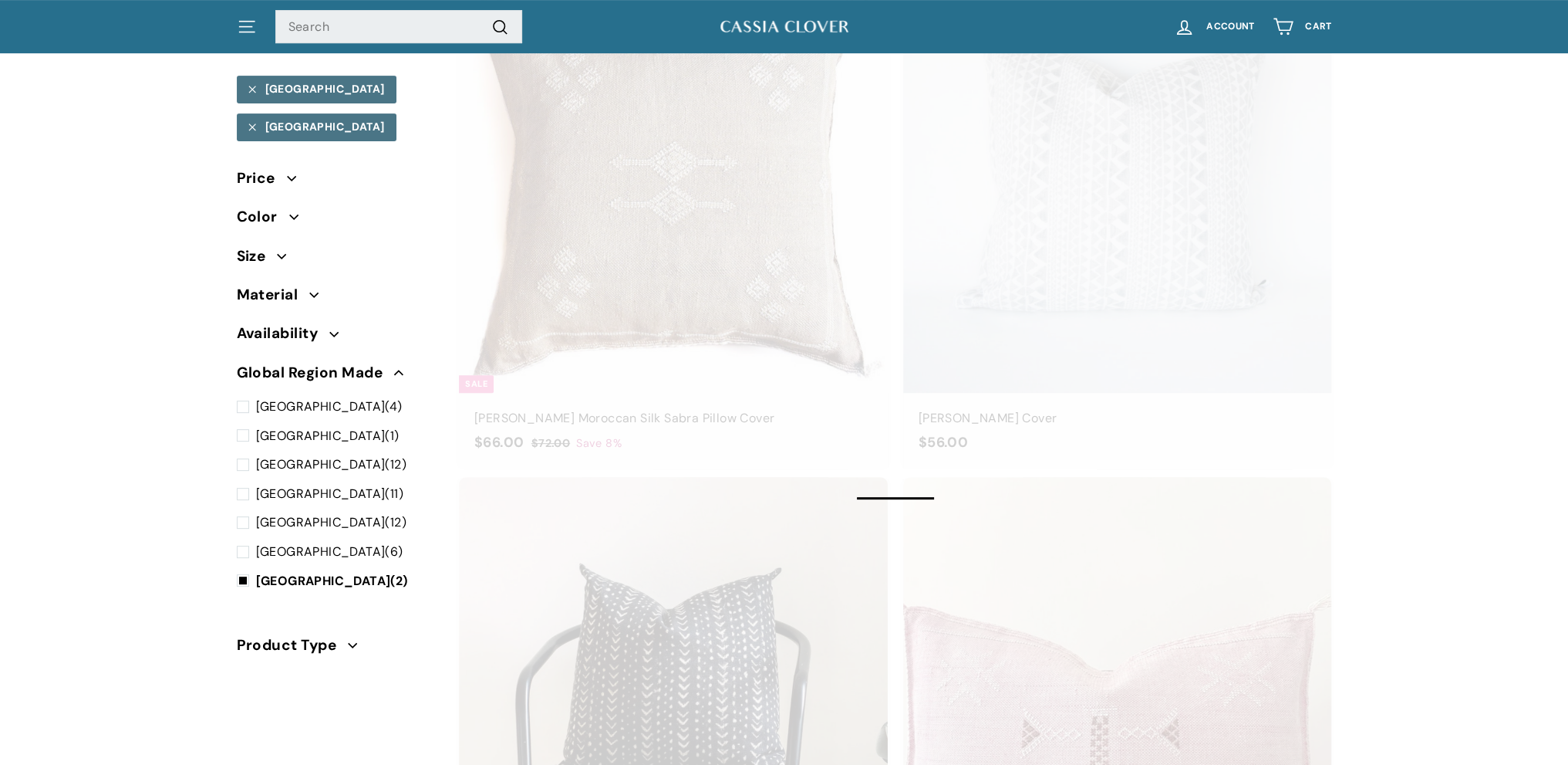
scroll to position [74, 0]
